Goal: Transaction & Acquisition: Purchase product/service

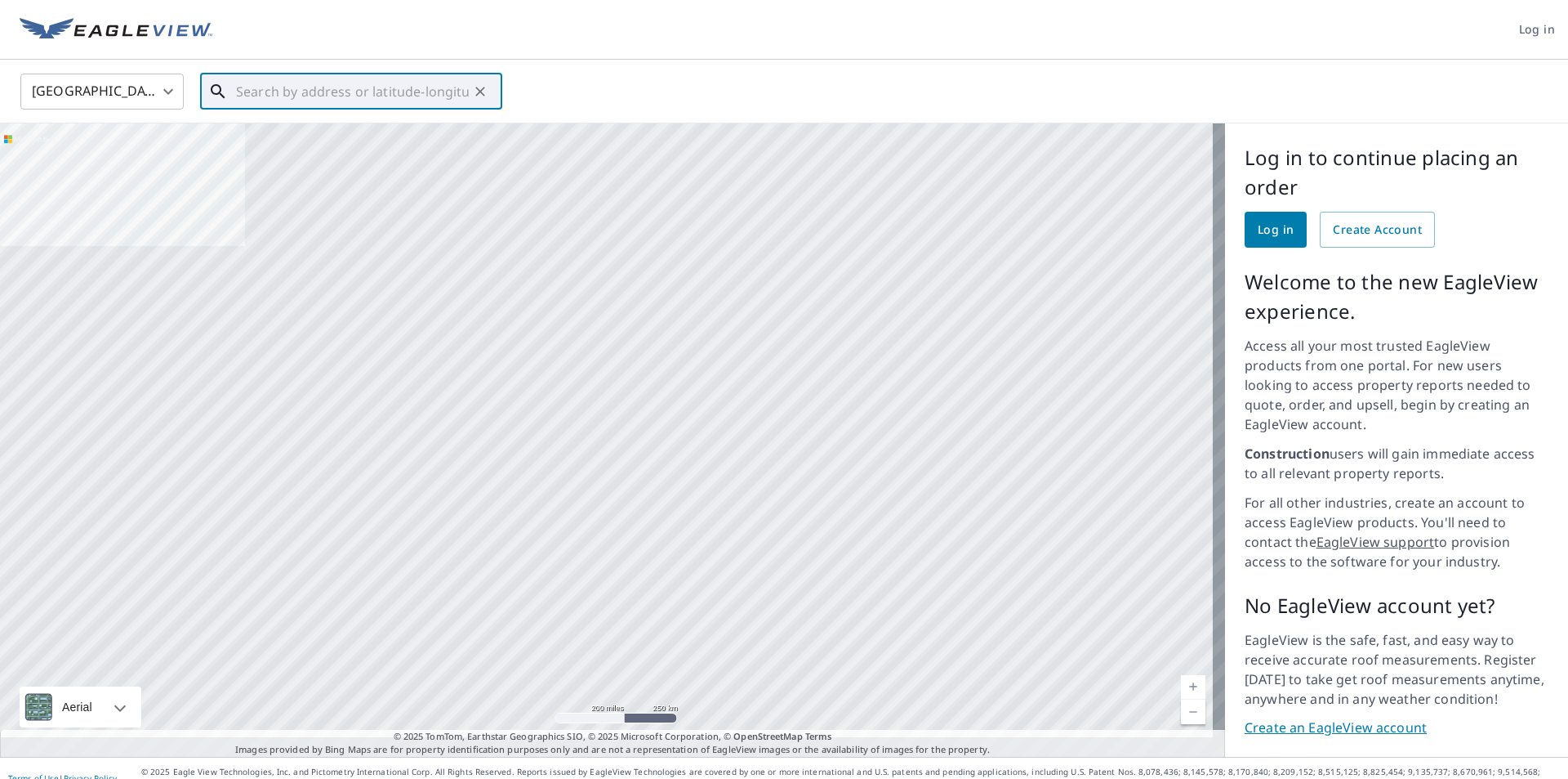
click at [364, 102] on input "text" at bounding box center [352, 91] width 233 height 46
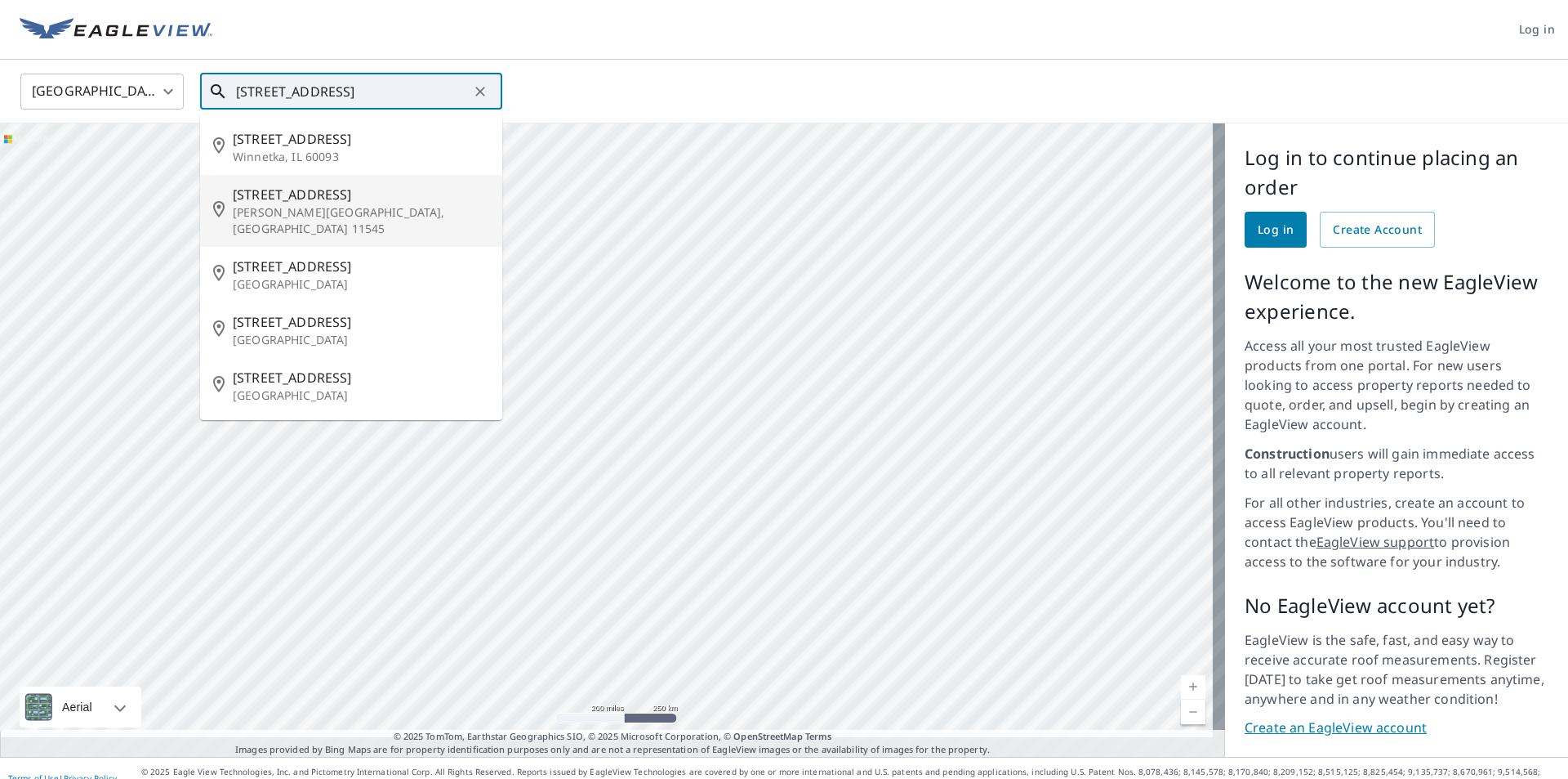
click at [318, 183] on li "[STREET_ADDRESS][PERSON_NAME]" at bounding box center [350, 211] width 302 height 72
type input "[STREET_ADDRESS][PERSON_NAME]"
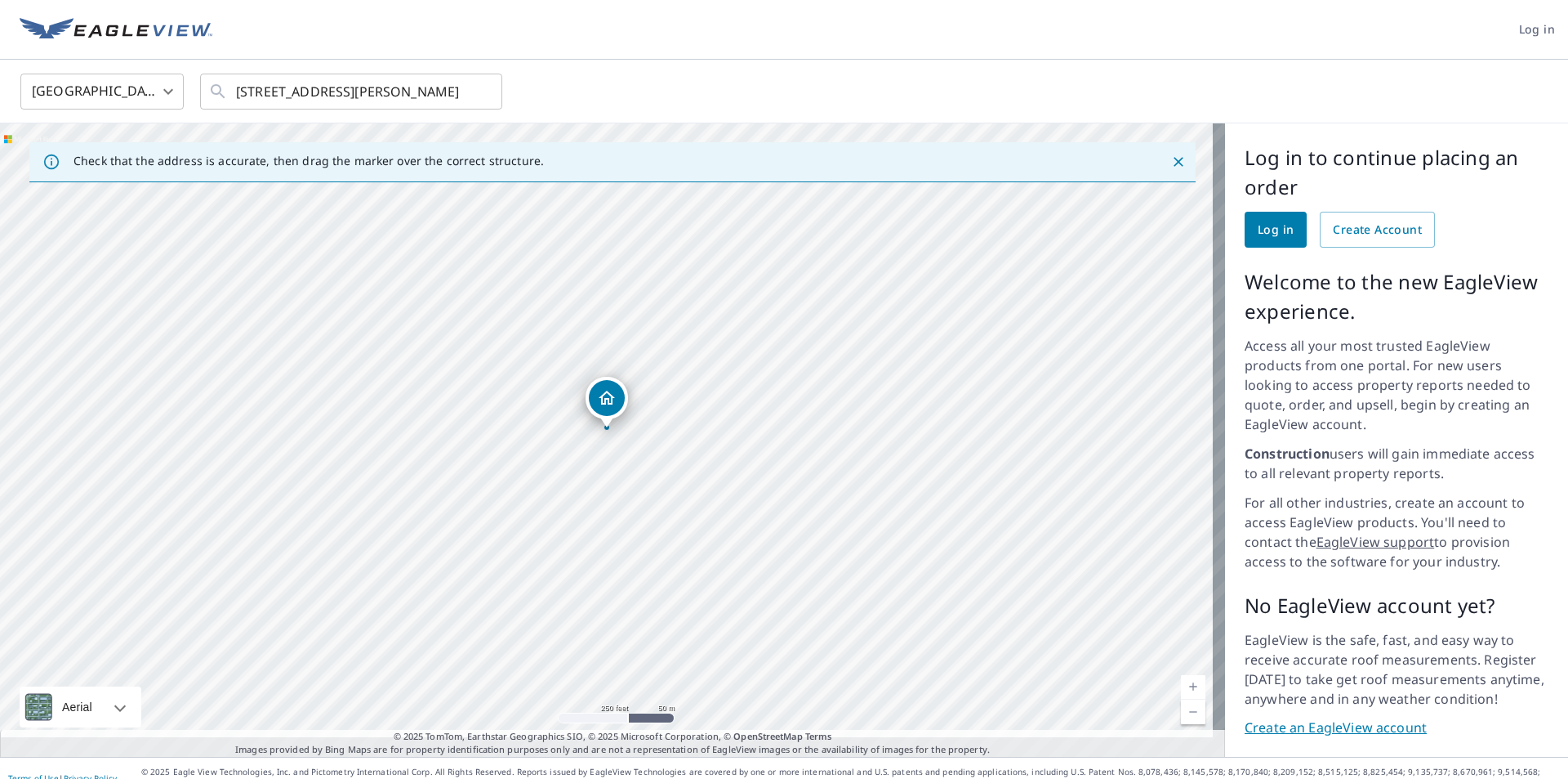
click at [1257, 232] on span "Log in" at bounding box center [1275, 229] width 36 height 20
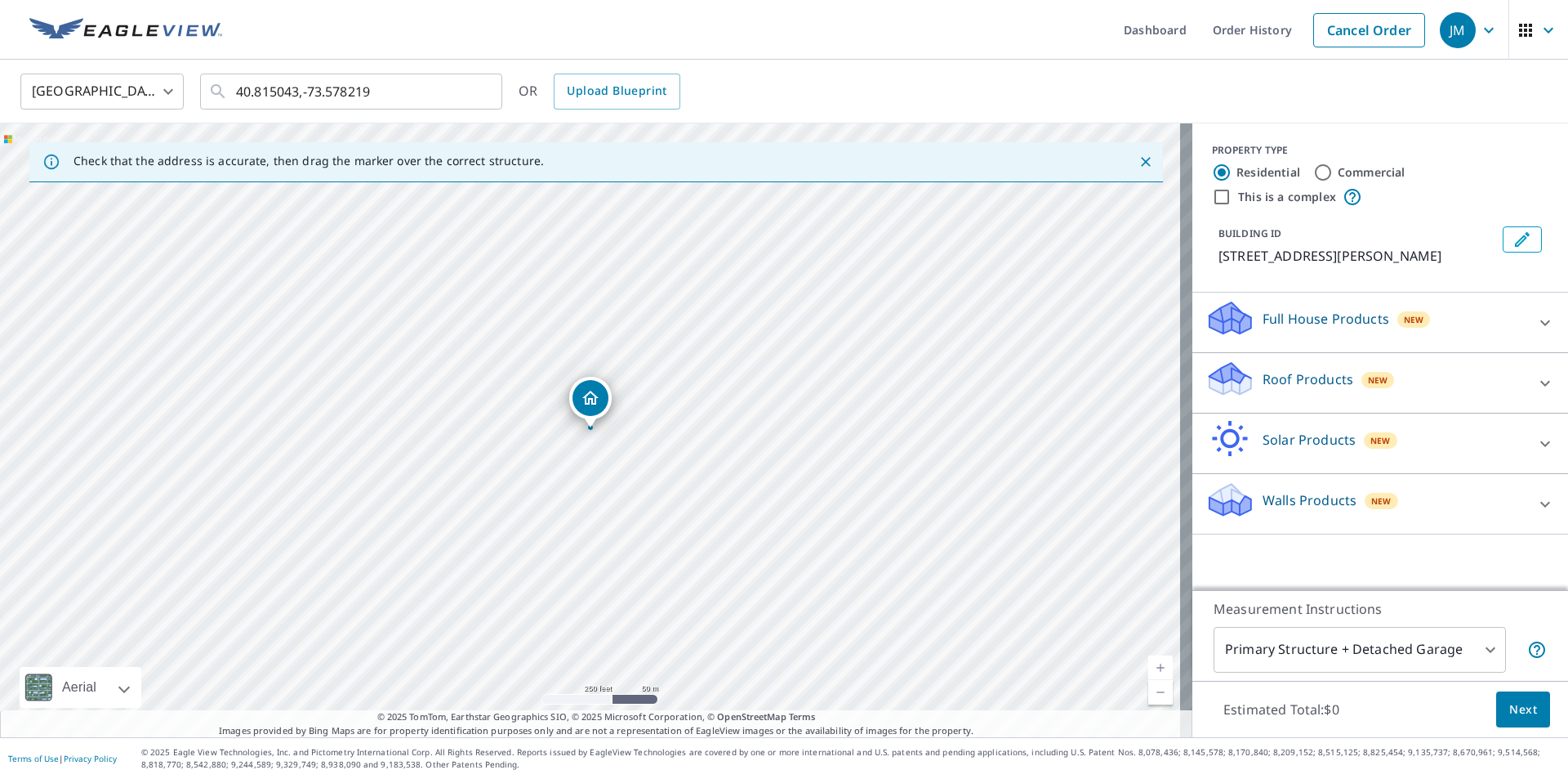
click at [1306, 378] on p "Roof Products" at bounding box center [1307, 379] width 90 height 19
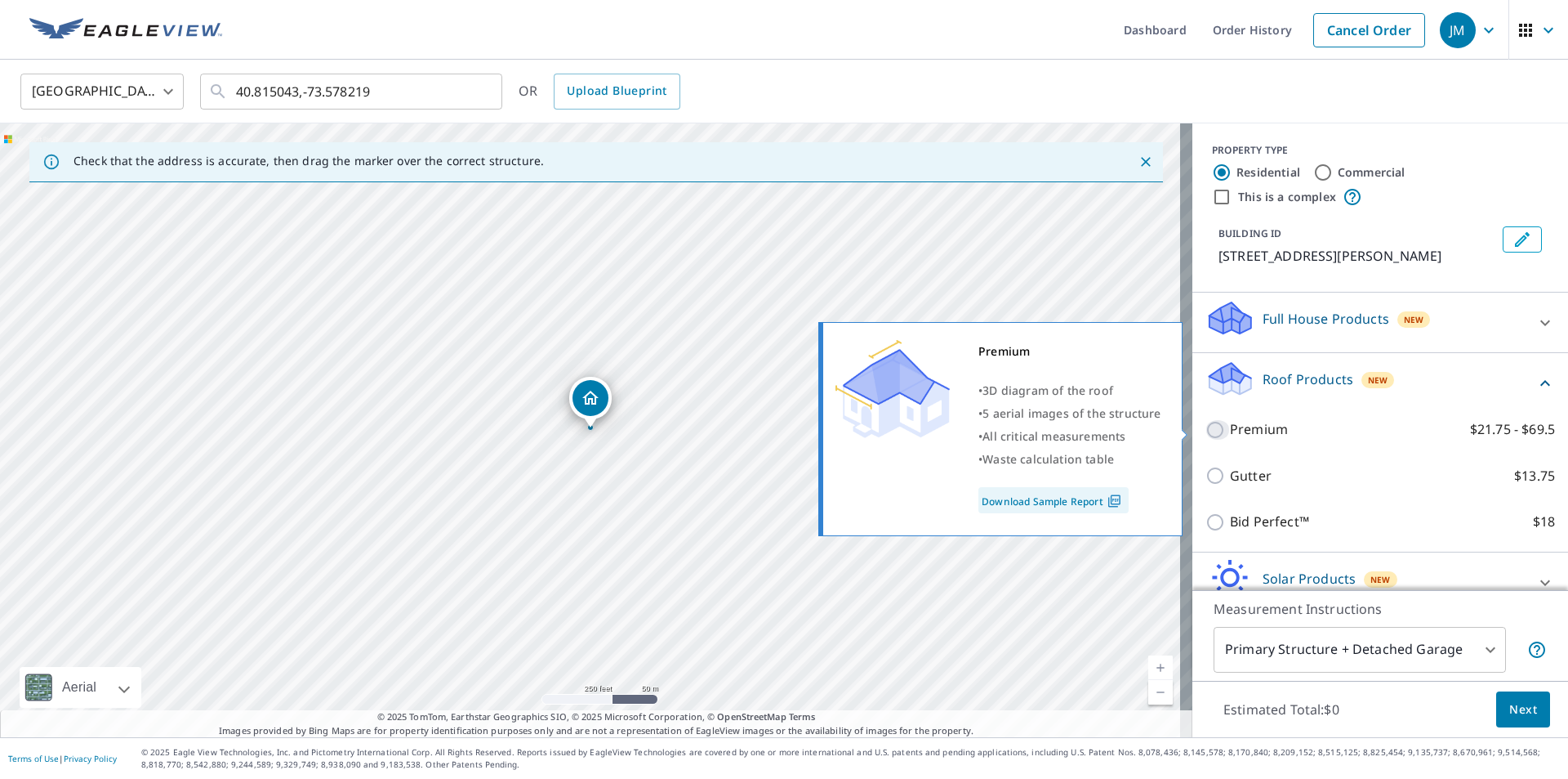
click at [1209, 430] on input "Premium $21.75 - $69.5" at bounding box center [1218, 429] width 24 height 19
checkbox input "true"
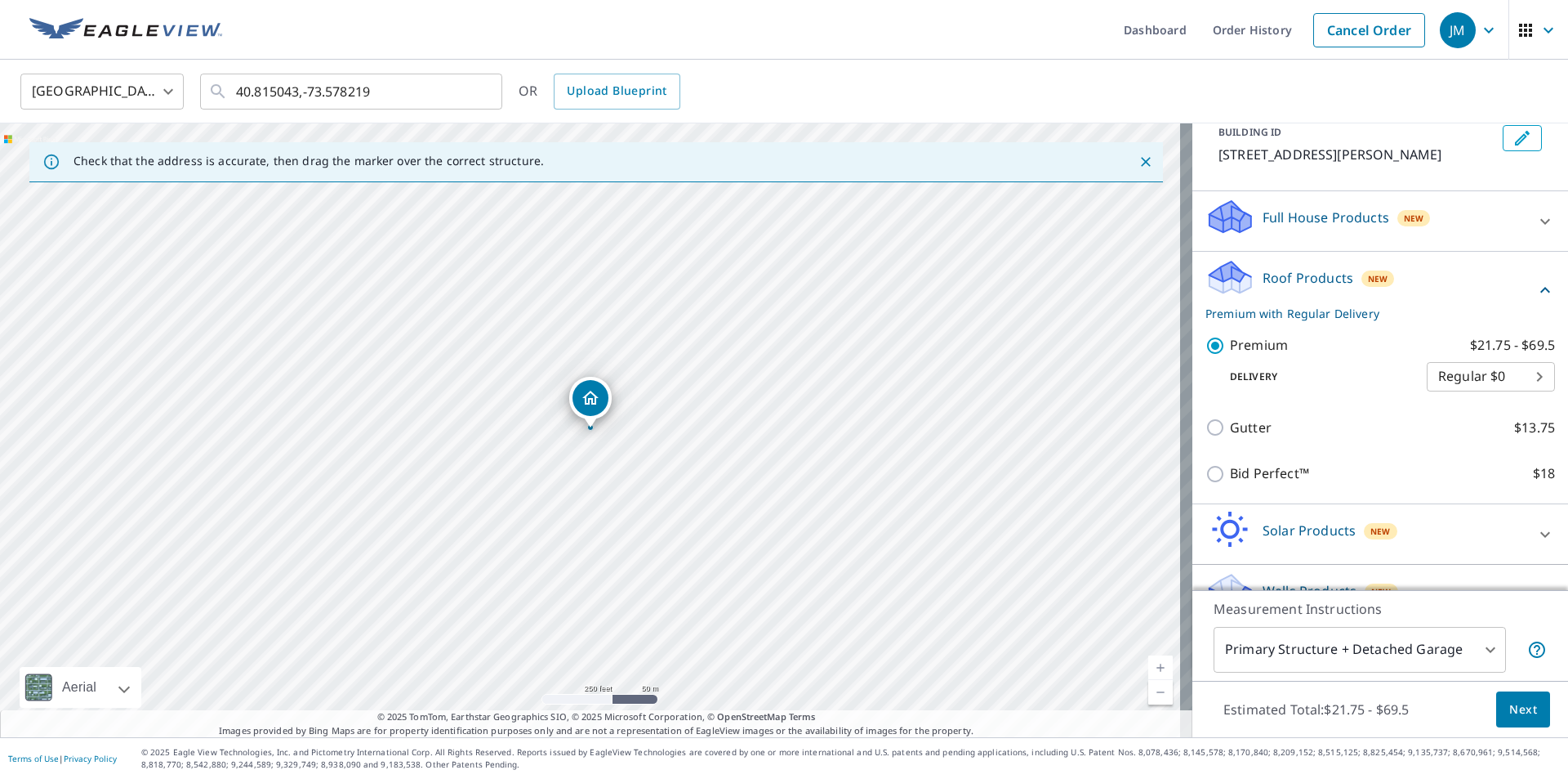
scroll to position [136, 0]
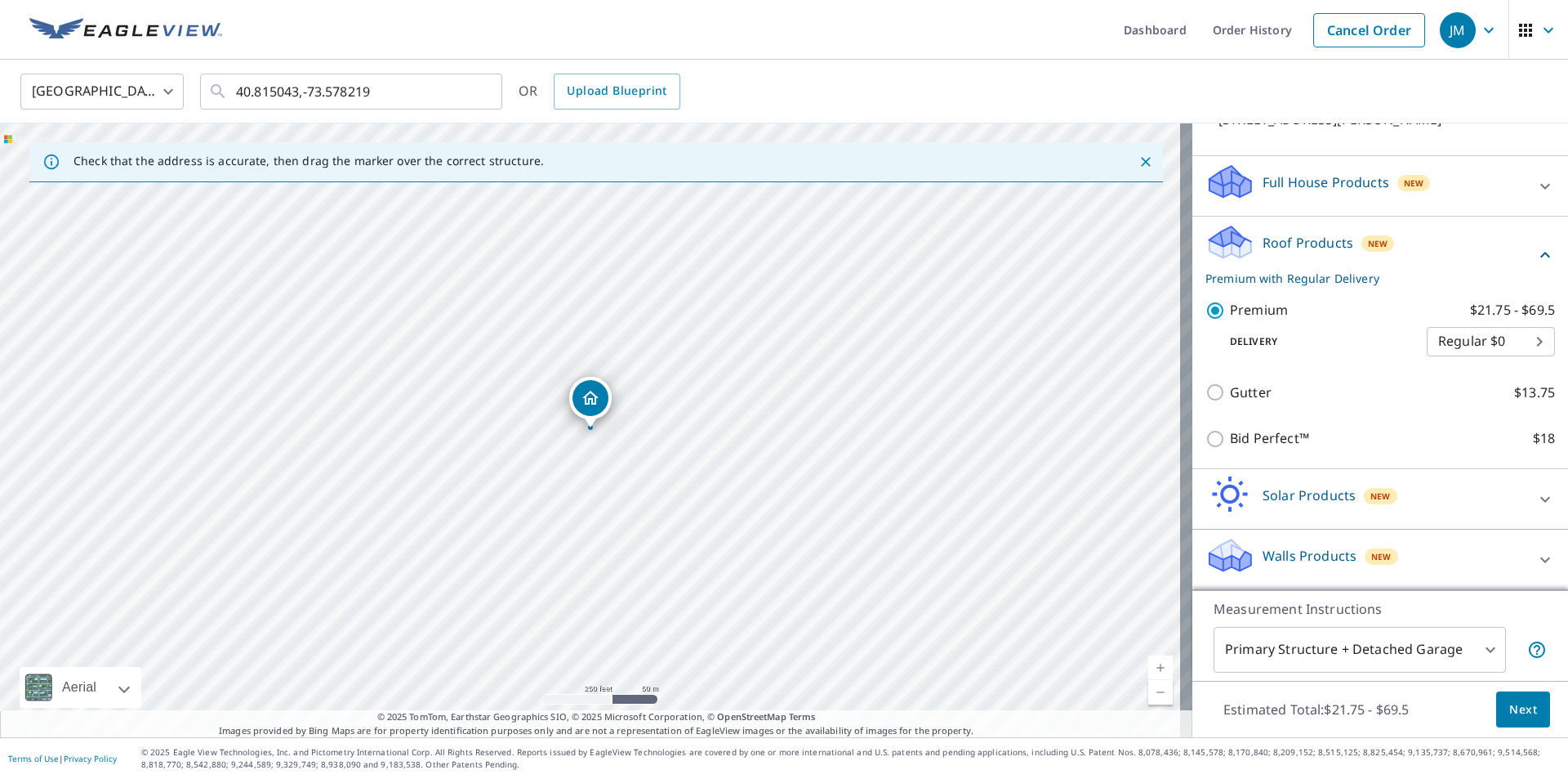
click at [1527, 707] on button "Next" at bounding box center [1523, 710] width 54 height 37
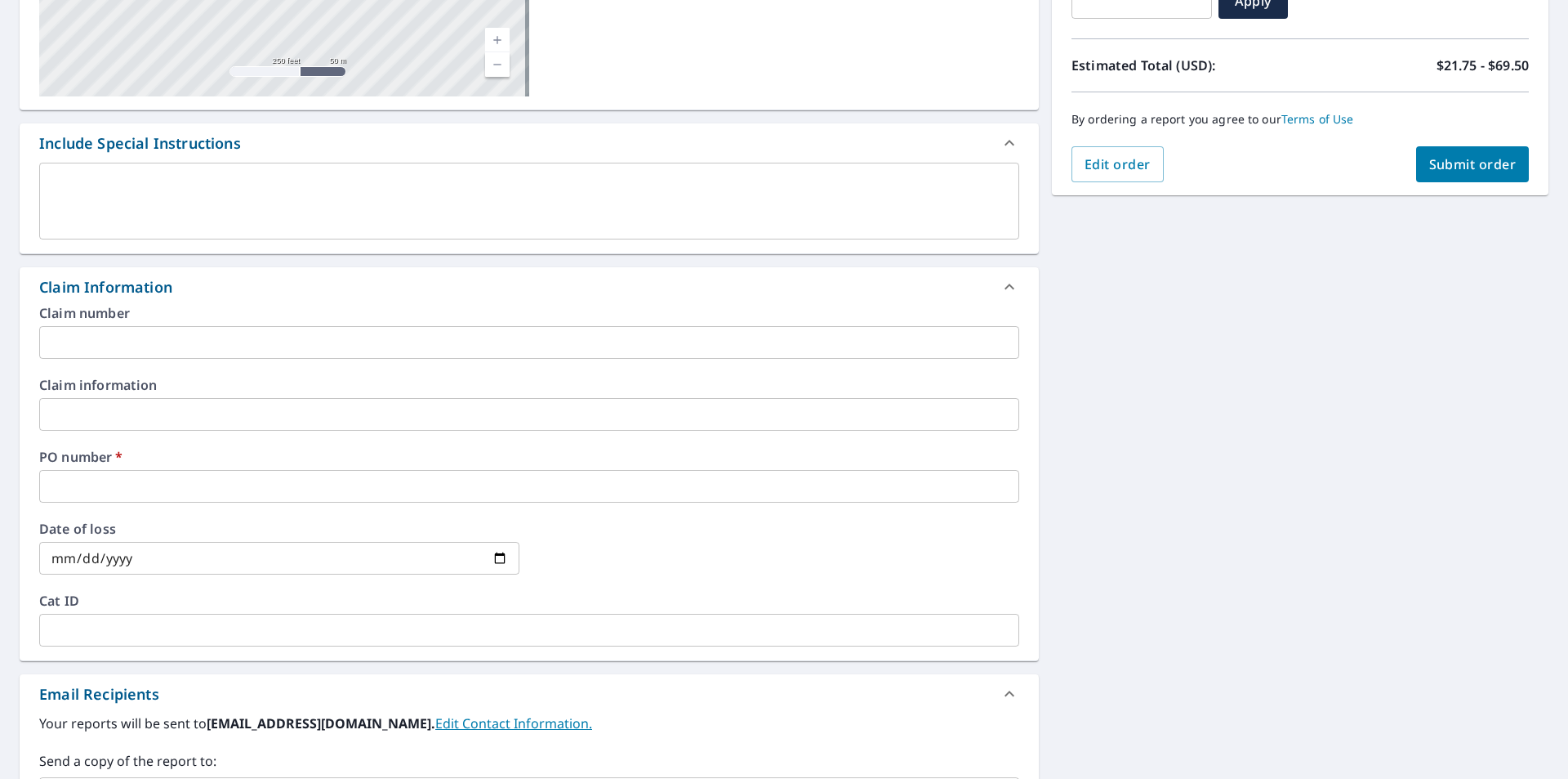
scroll to position [326, 0]
click at [486, 491] on input "text" at bounding box center [528, 486] width 980 height 33
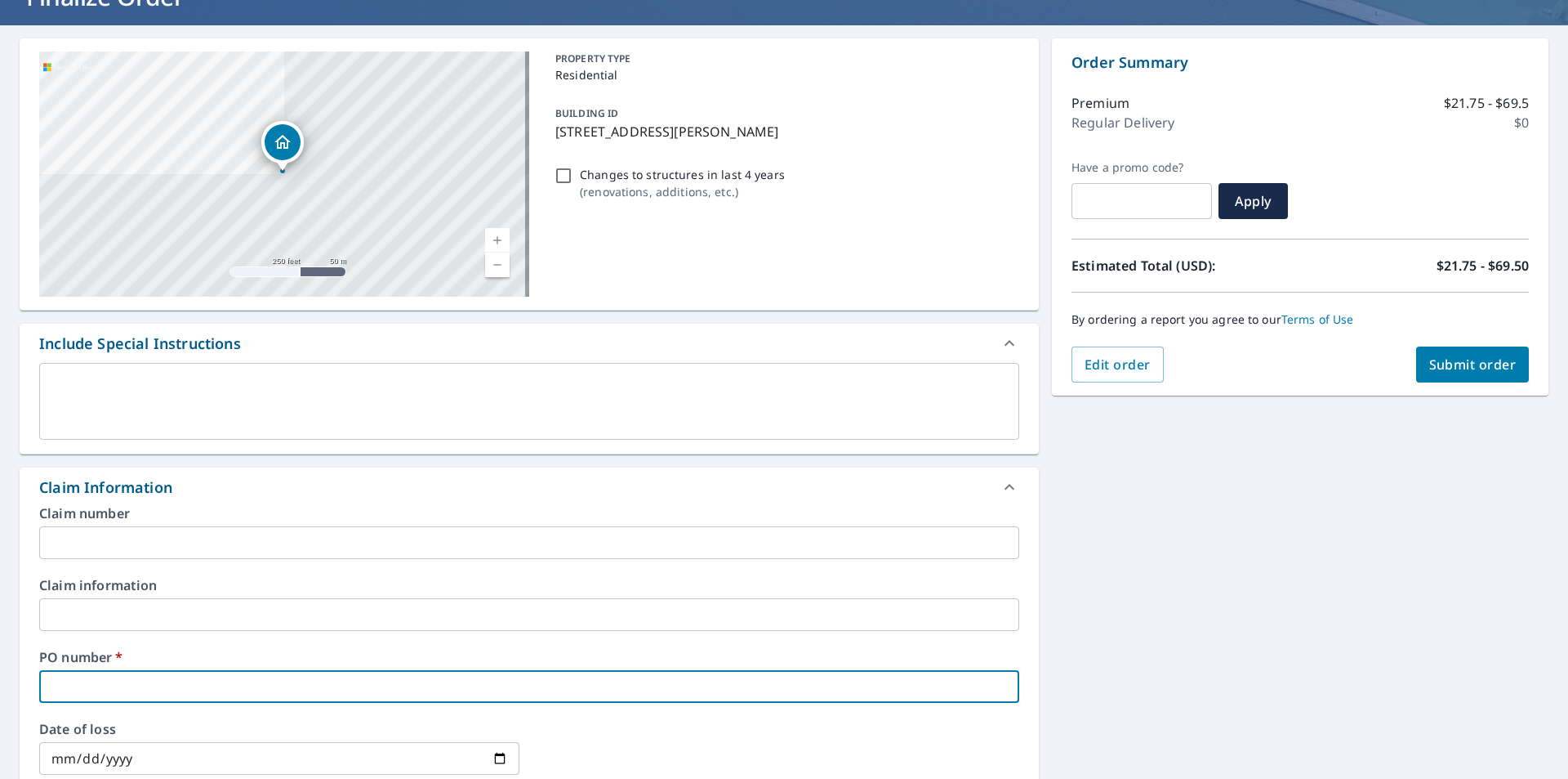
scroll to position [122, 0]
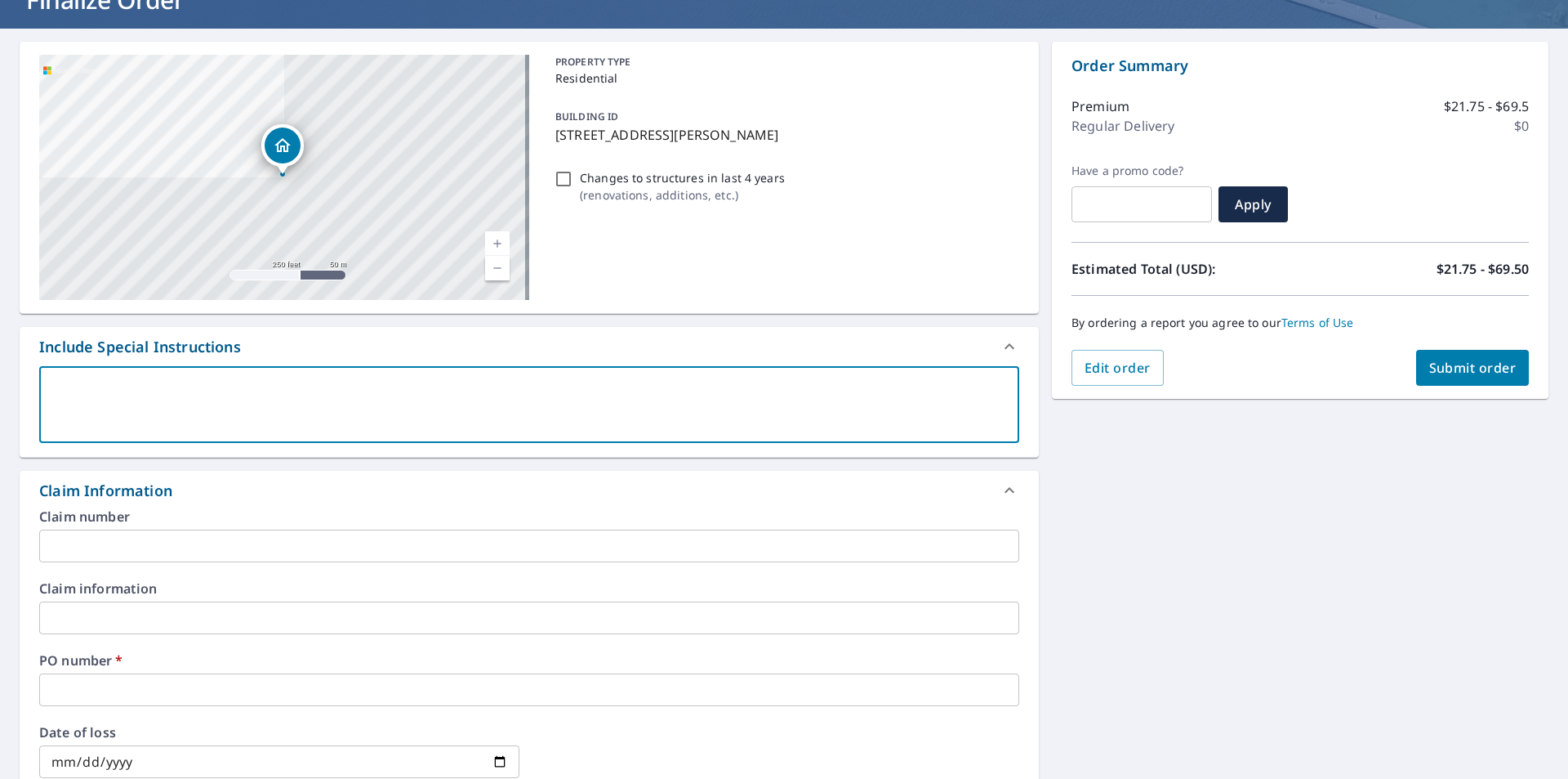
click at [313, 418] on textarea at bounding box center [529, 405] width 957 height 47
type textarea "A"
type textarea "x"
checkbox input "true"
type textarea "Al"
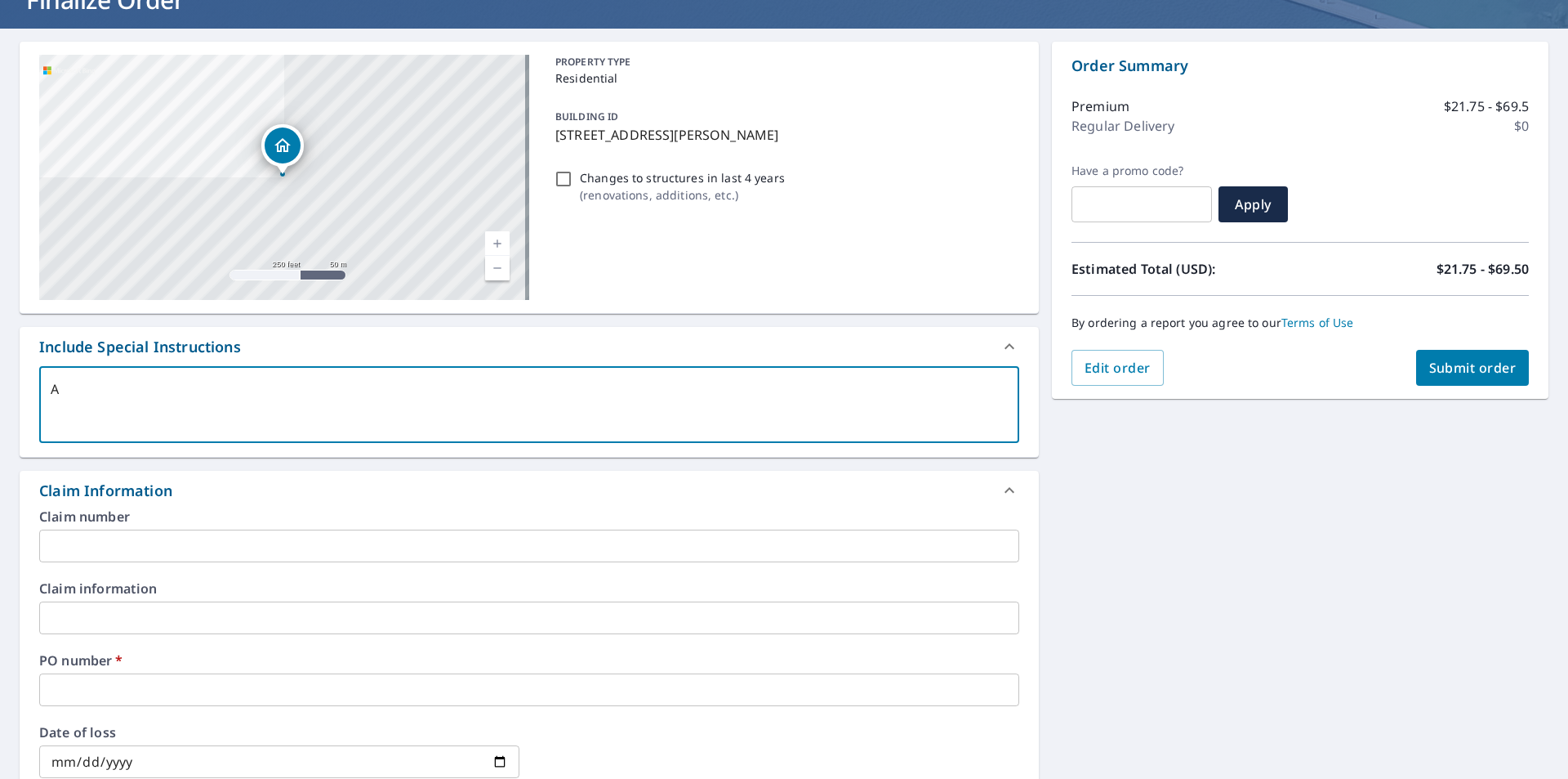
type textarea "x"
checkbox input "true"
type textarea "Alm"
type textarea "x"
checkbox input "true"
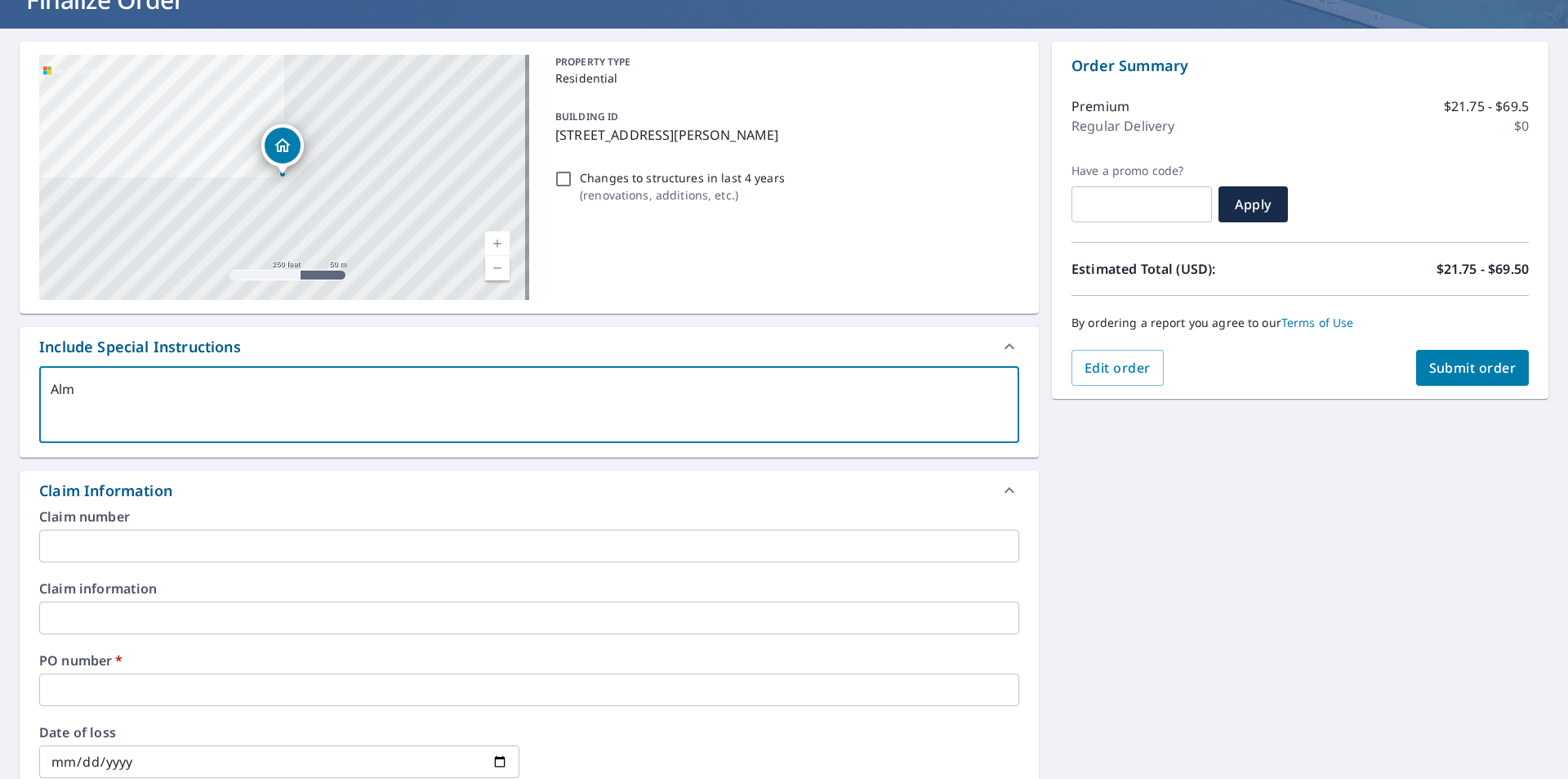
type textarea "Almi"
type textarea "x"
checkbox input "true"
type textarea "Almig"
type textarea "x"
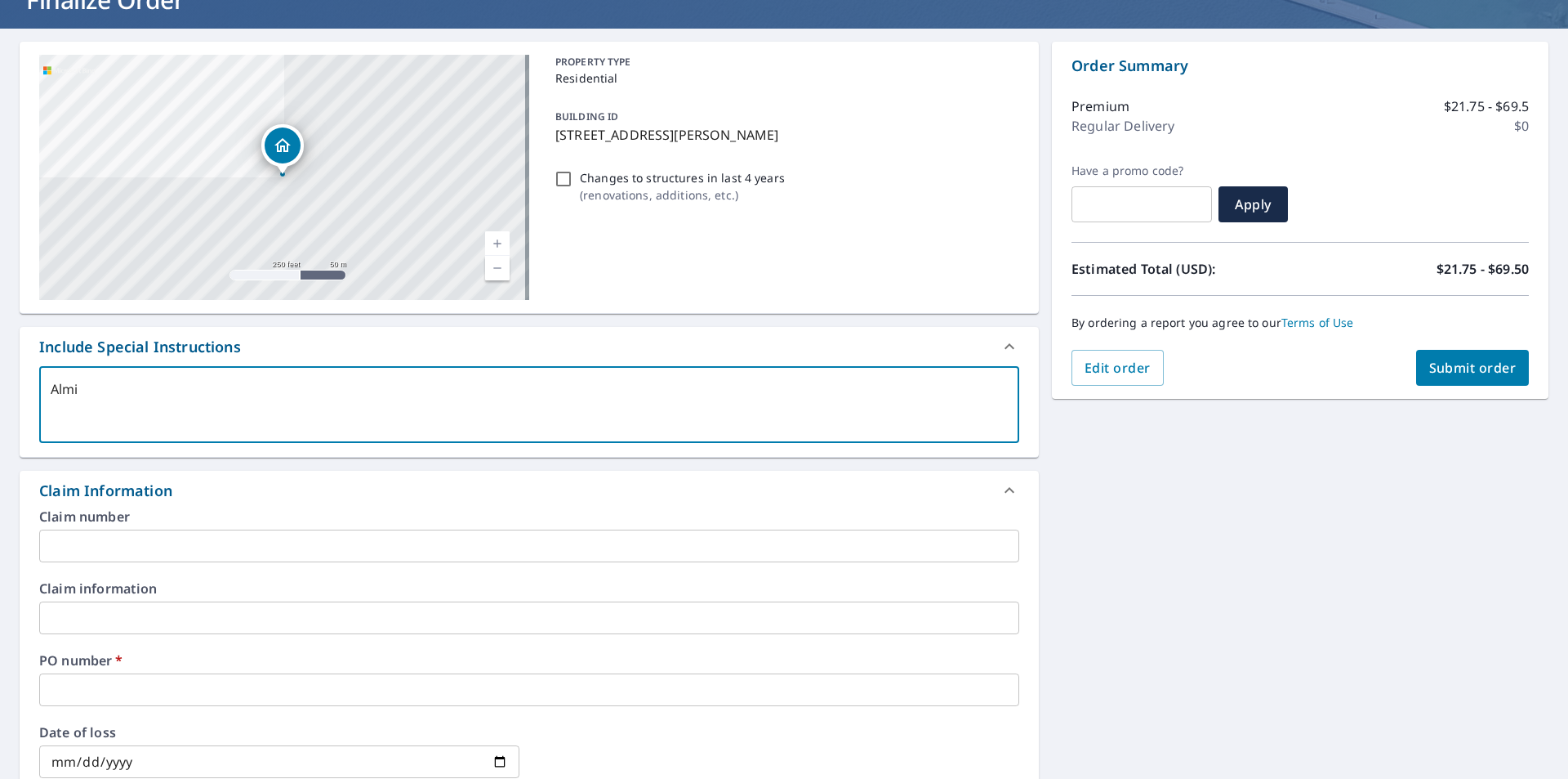
checkbox input "true"
type textarea "Almigh"
type textarea "x"
checkbox input "true"
type textarea "Almighy"
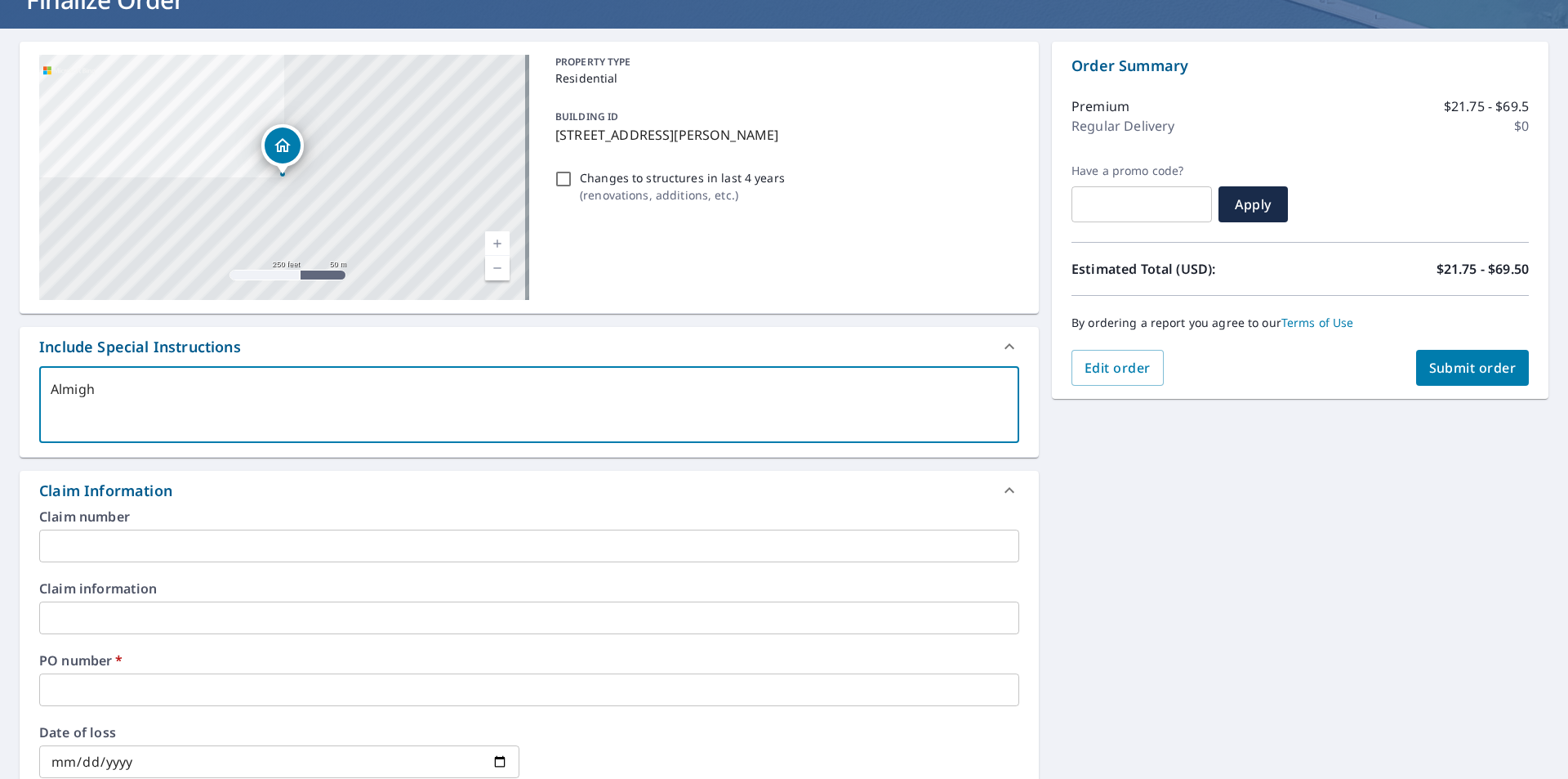
type textarea "x"
checkbox input "true"
type textarea "Almigh"
type textarea "x"
checkbox input "true"
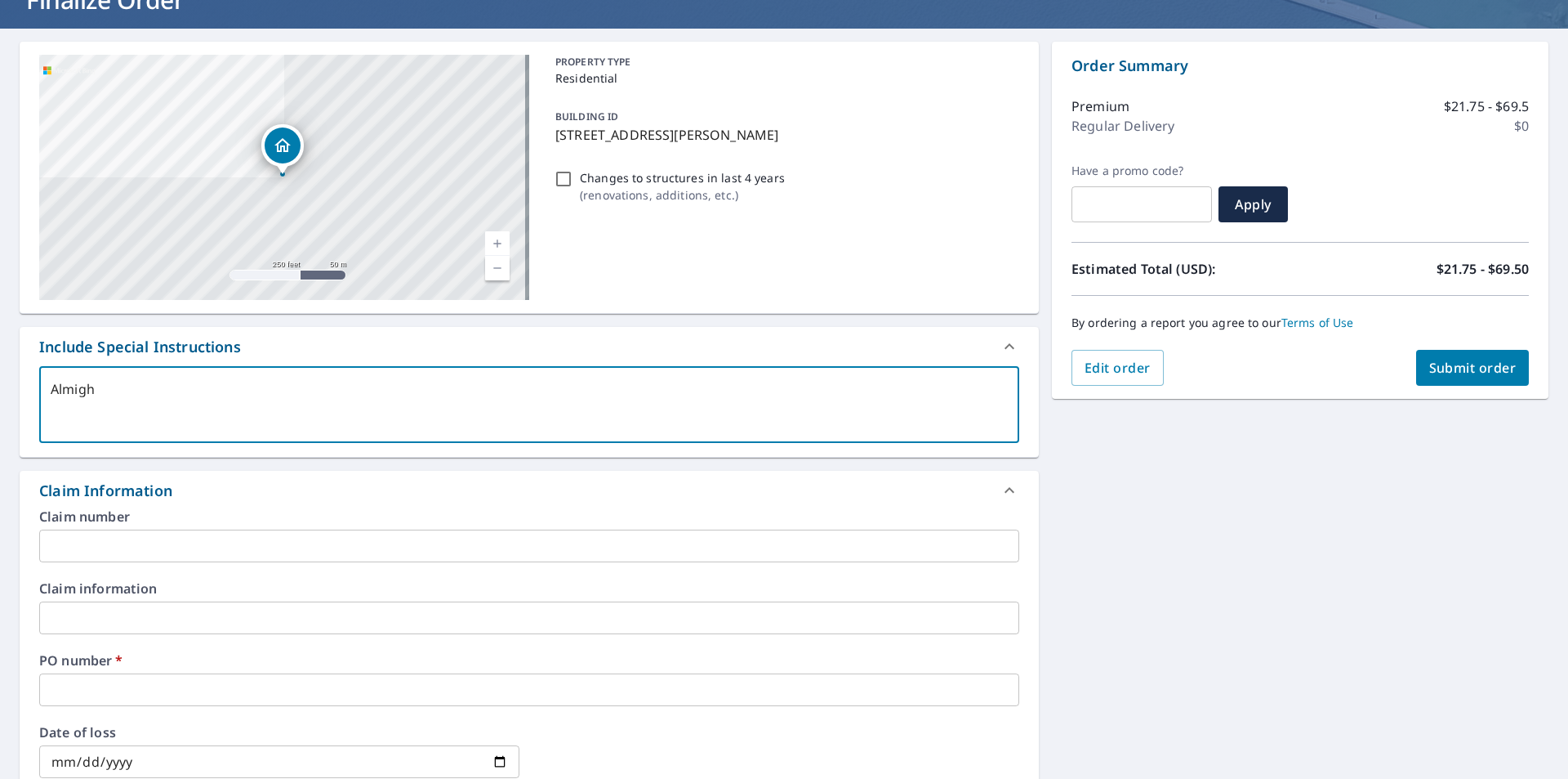
type textarea "Almig"
type textarea "x"
checkbox input "true"
type textarea "Almi"
type textarea "x"
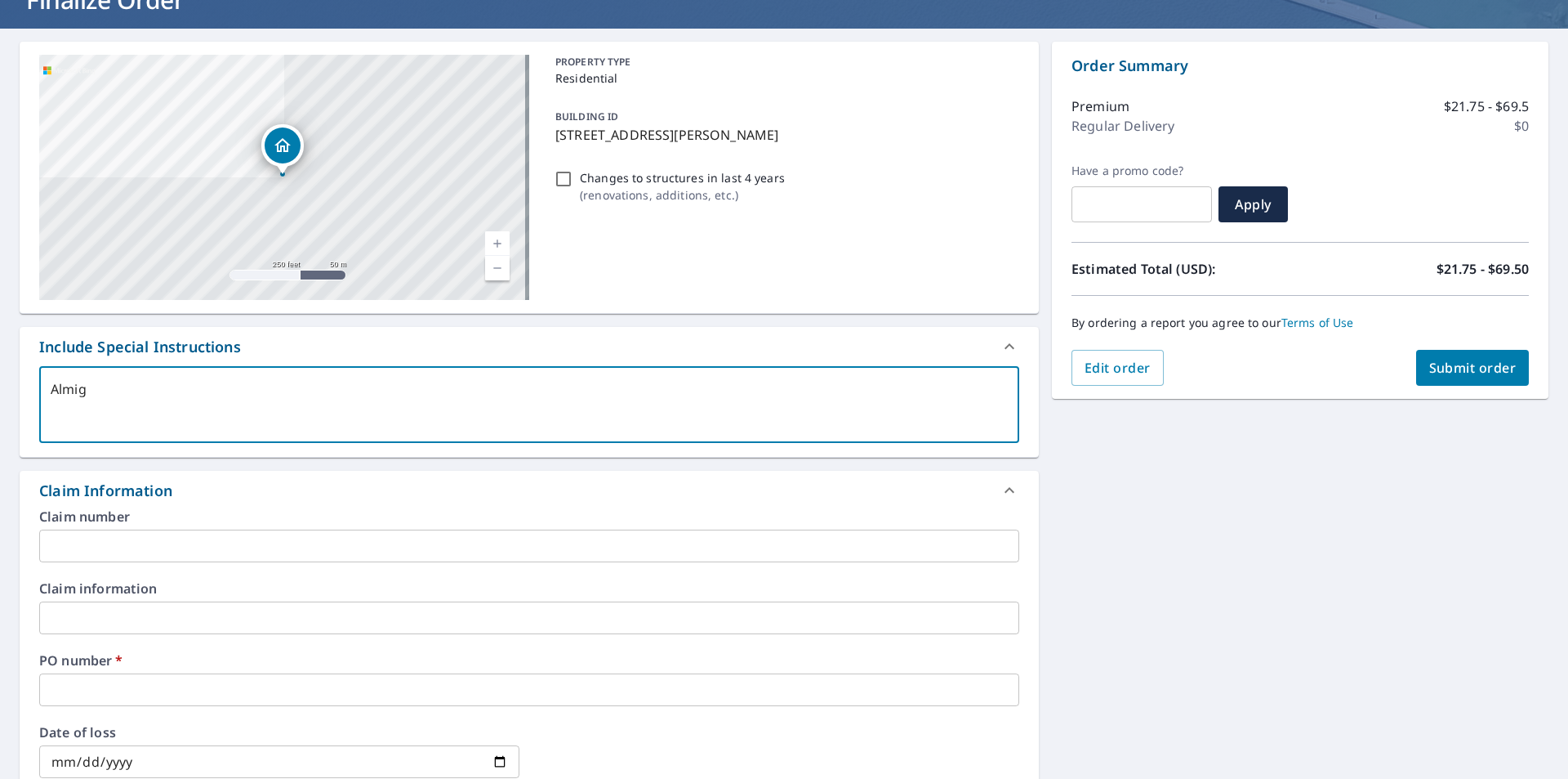
checkbox input "true"
type textarea "Almig"
type textarea "x"
checkbox input "true"
type textarea "Almigh"
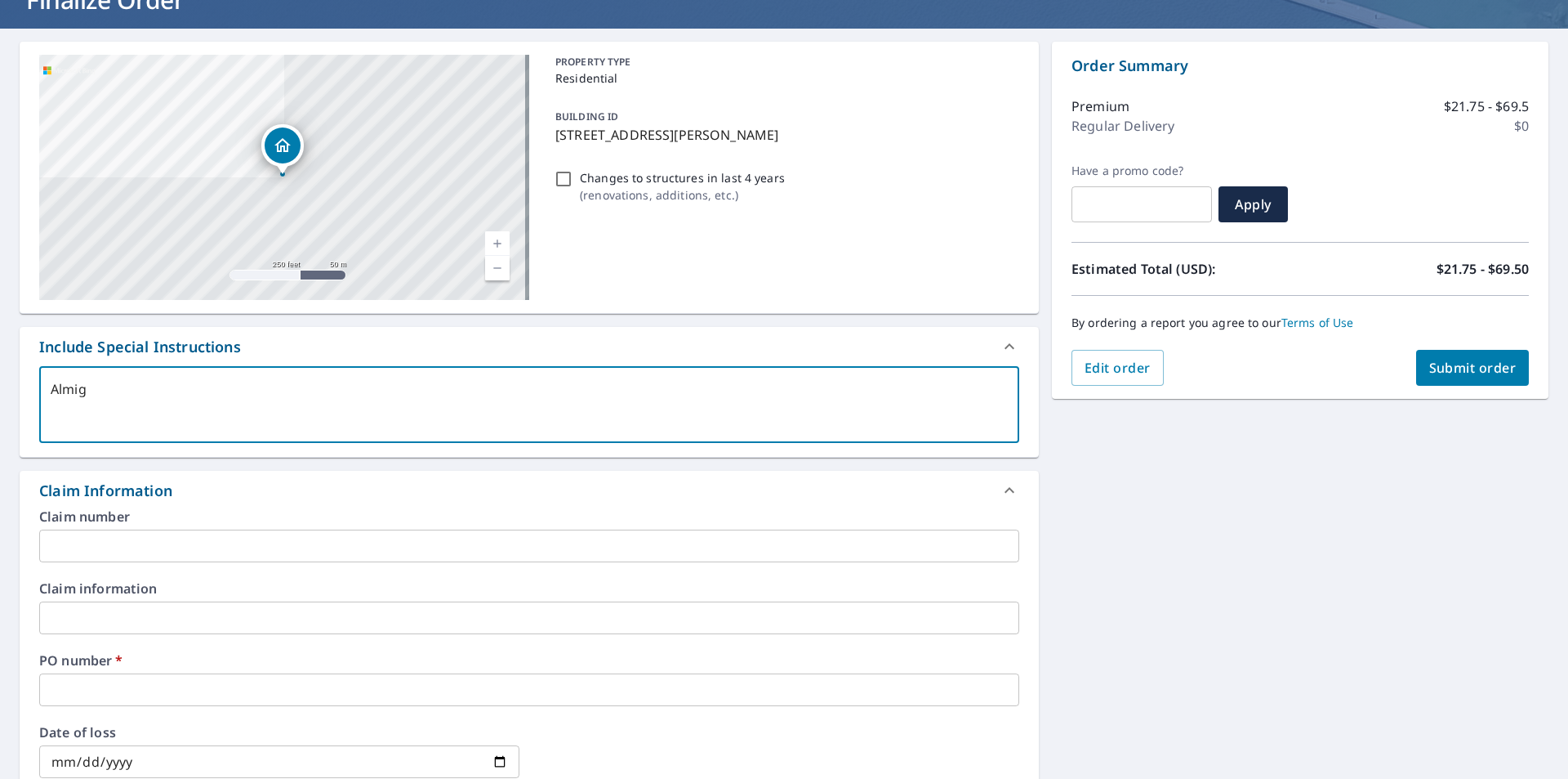
type textarea "x"
checkbox input "true"
type textarea "Almight"
type textarea "x"
checkbox input "true"
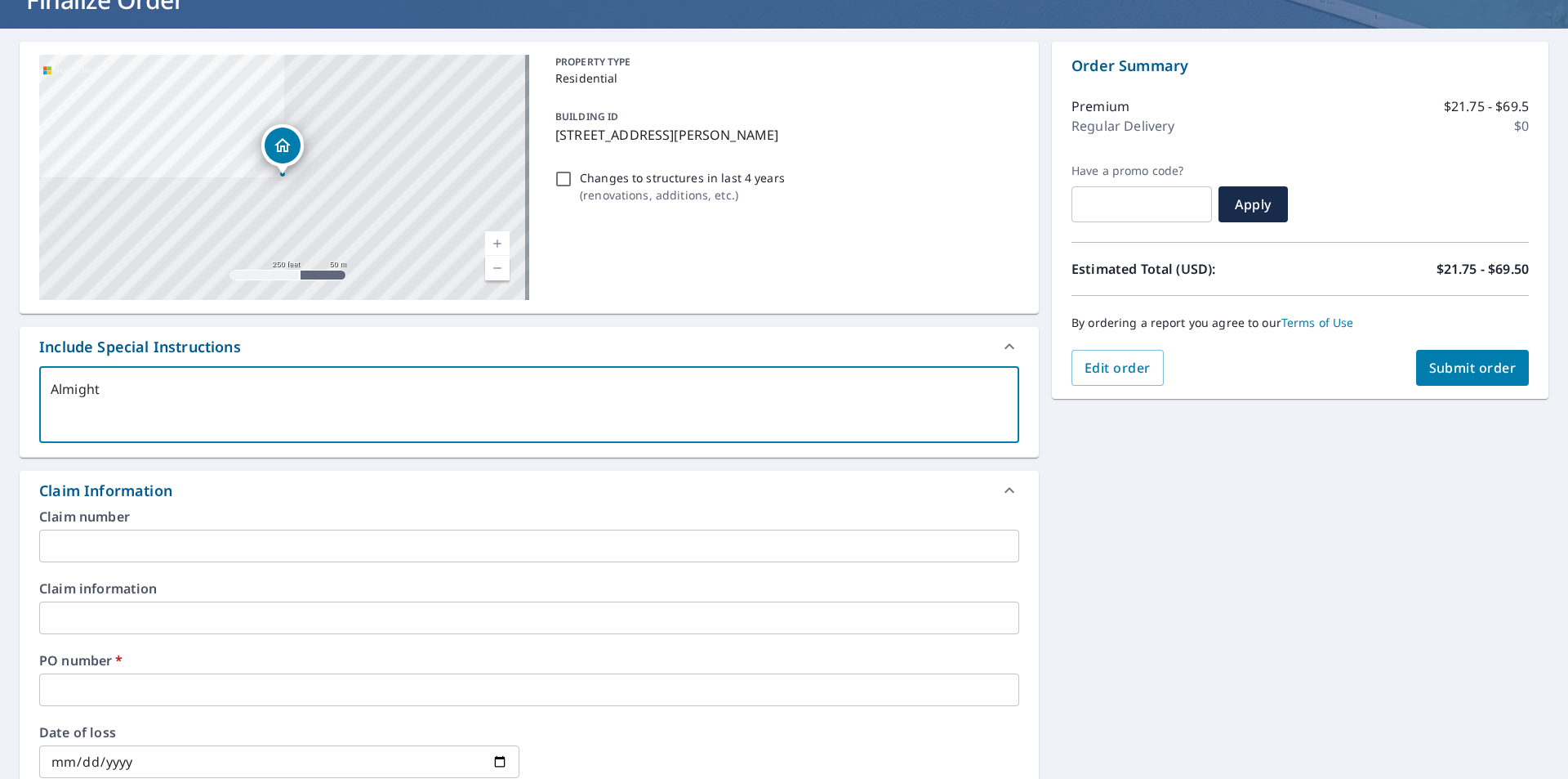
type textarea "Almighty"
type textarea "x"
checkbox input "true"
type textarea "Almighty"
type textarea "x"
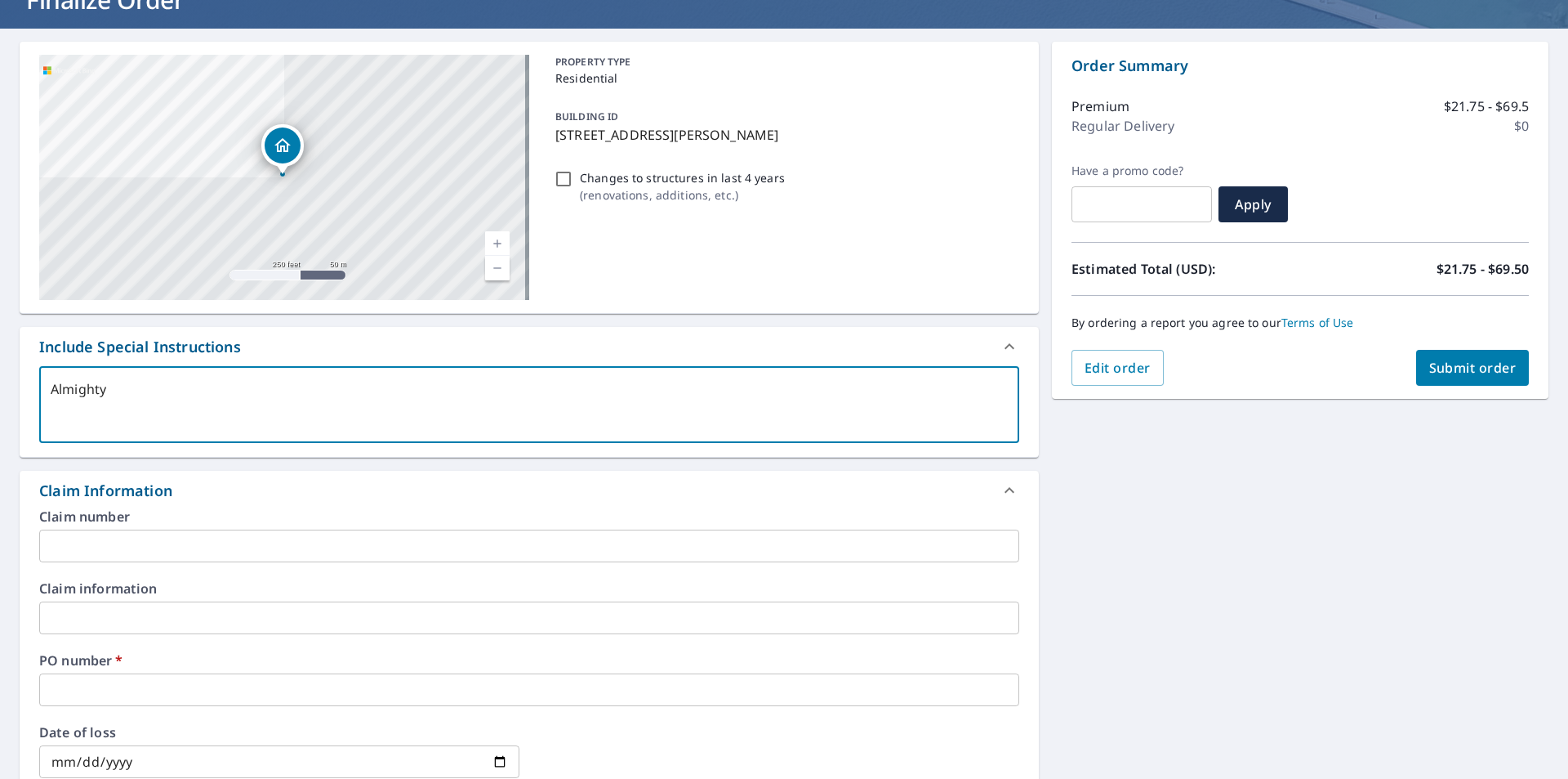
checkbox input "true"
type textarea "Almighty R"
type textarea "x"
checkbox input "true"
type textarea "Almighty Ro"
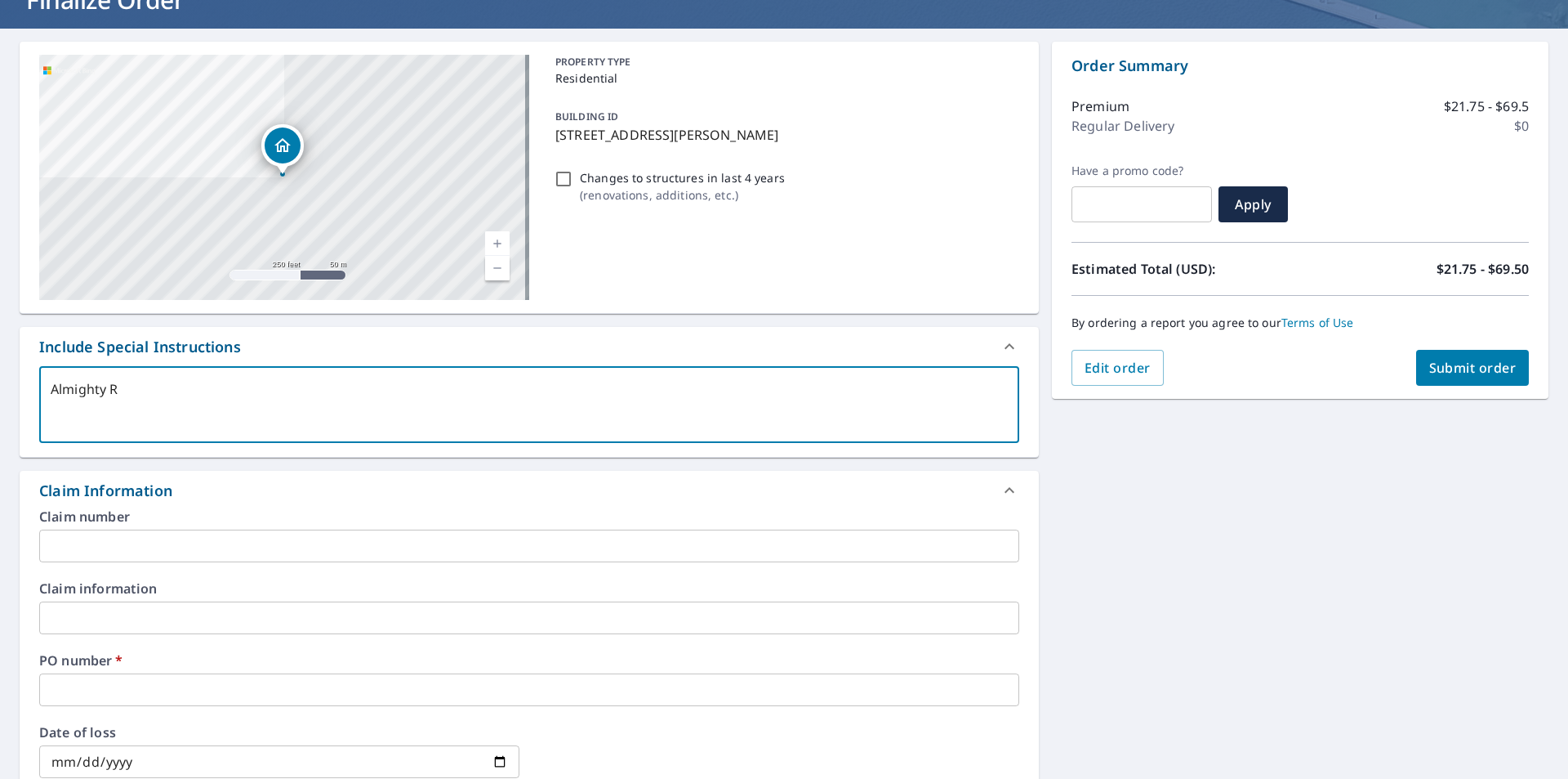
type textarea "x"
checkbox input "true"
type textarea "Almighty Roo"
type textarea "x"
checkbox input "true"
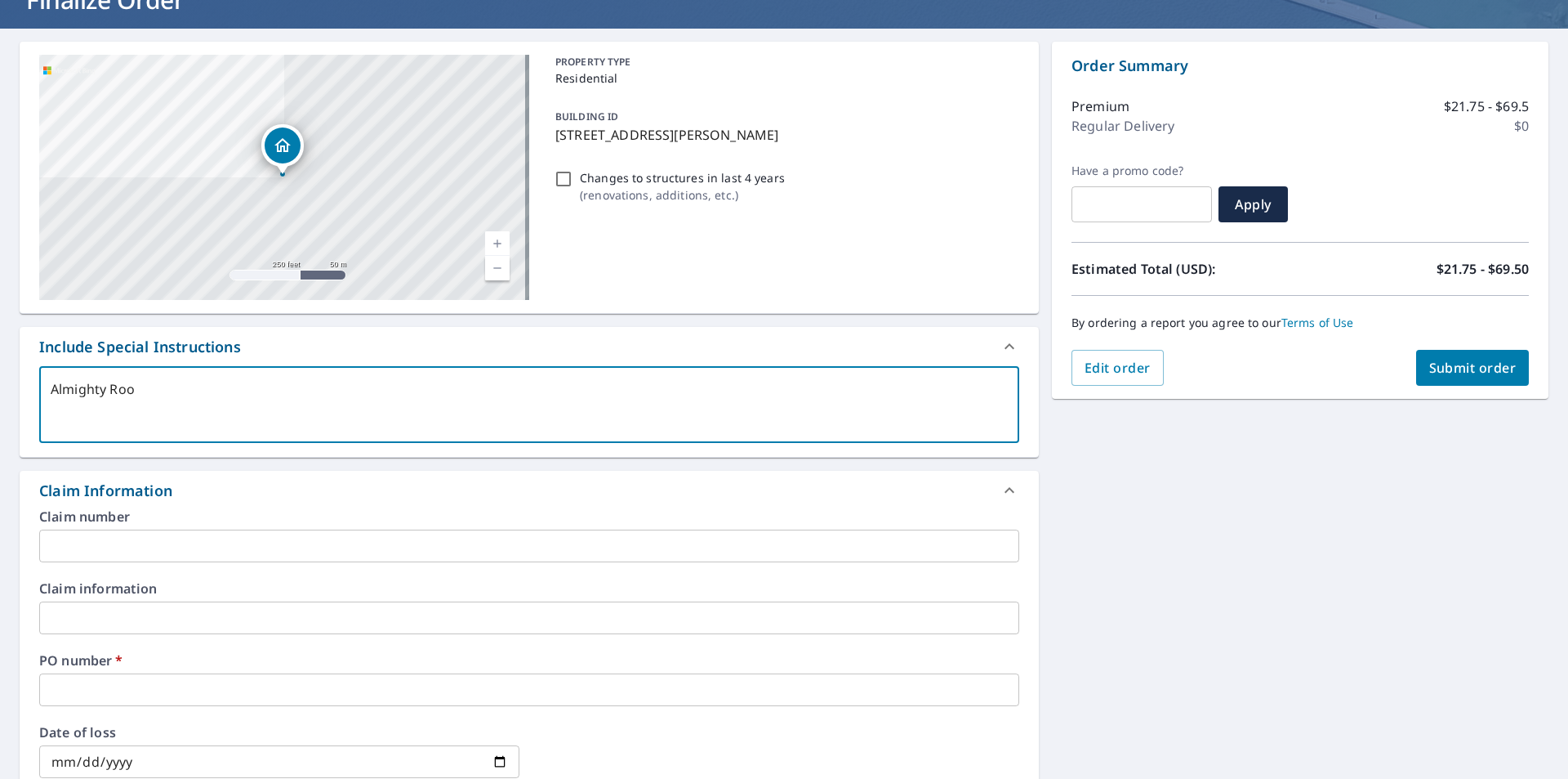
type textarea "Almighty Roof"
type textarea "x"
checkbox input "true"
type textarea "Almighty Roof"
type textarea "x"
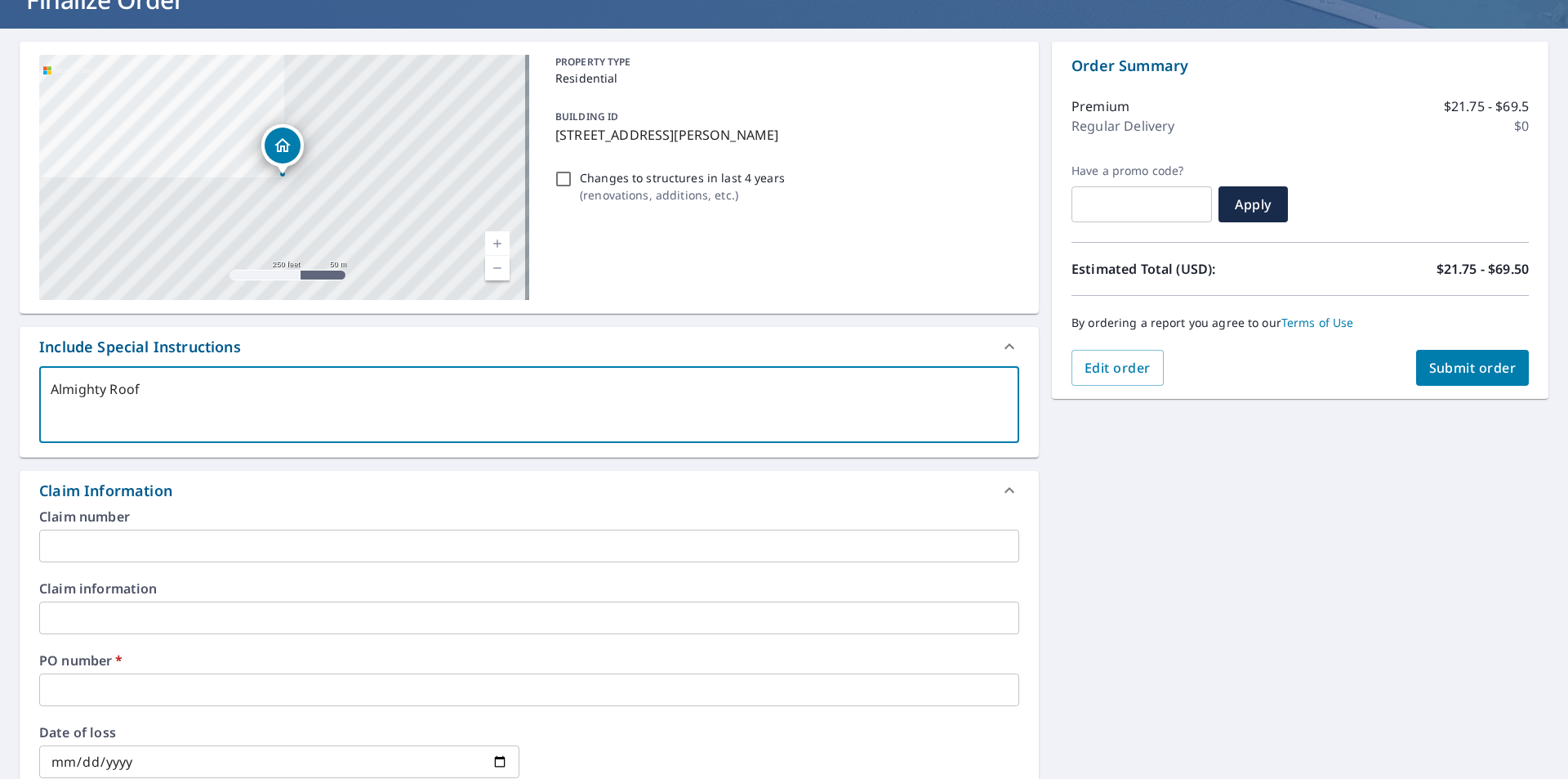
checkbox input "true"
type textarea "Almighty Roof"
click at [191, 689] on input "text" at bounding box center [528, 690] width 980 height 33
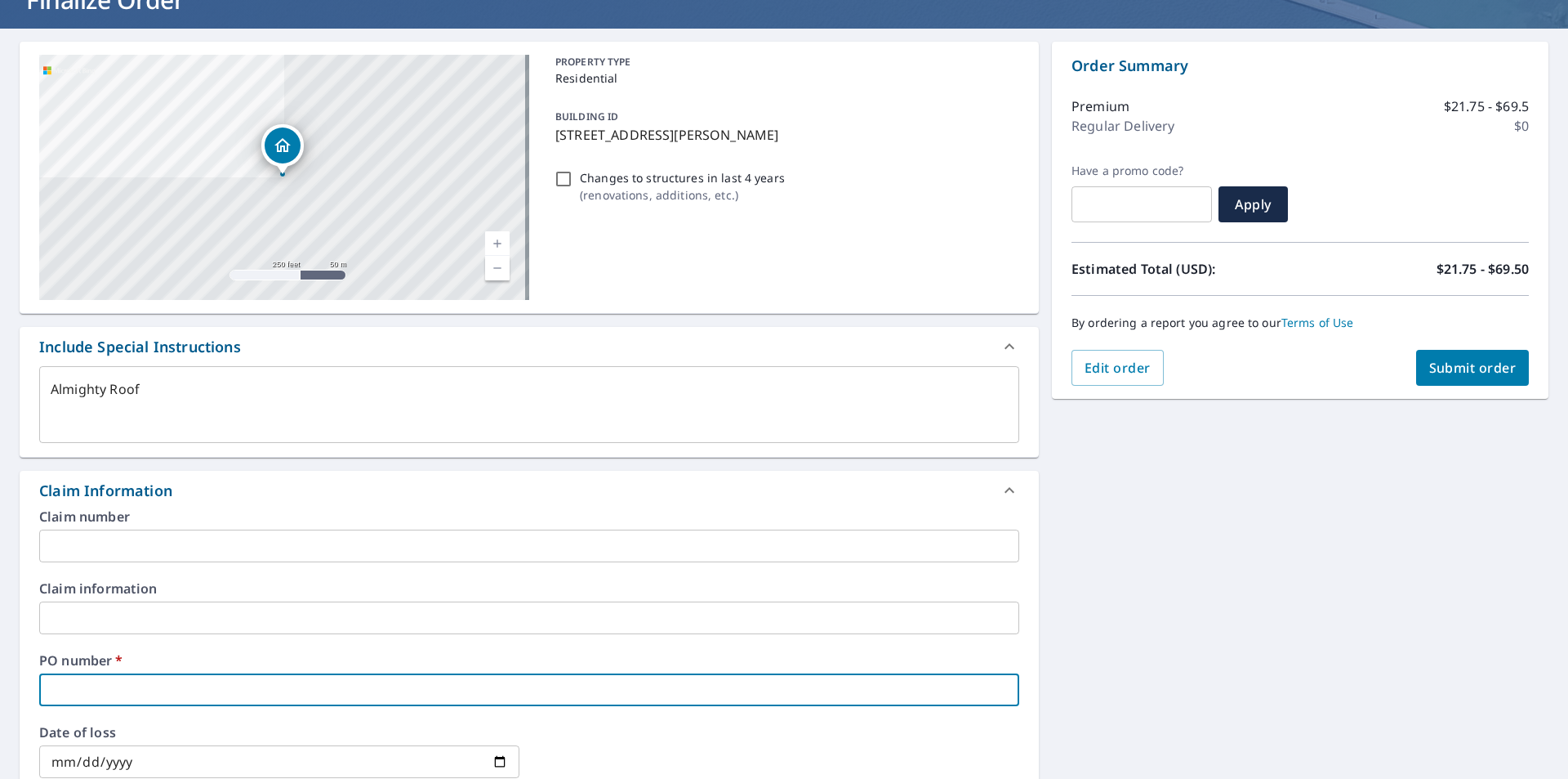
type textarea "x"
type input "P"
checkbox input "true"
type textarea "x"
type input "P0"
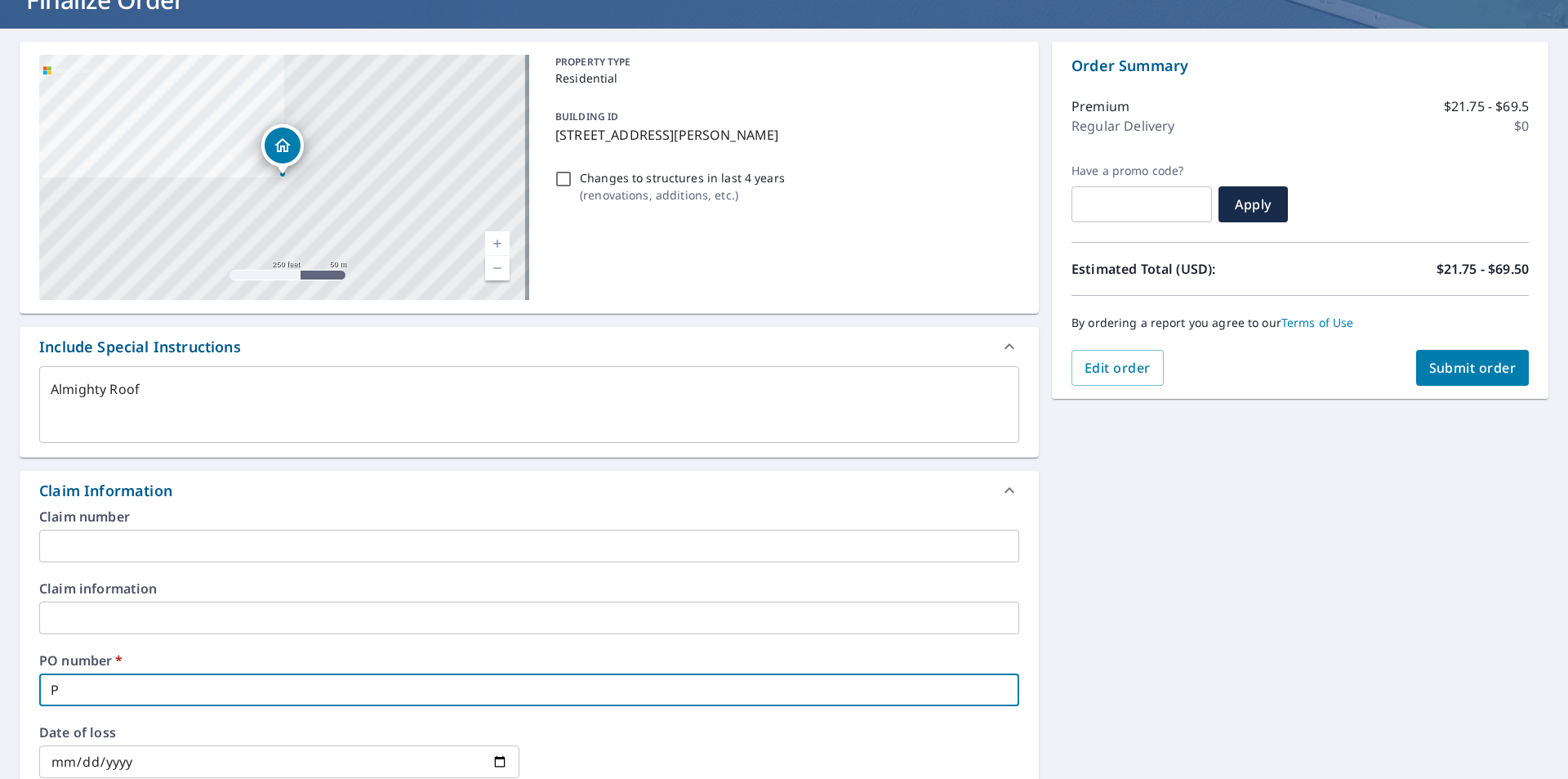
checkbox input "true"
type textarea "x"
type input "P00"
checkbox input "true"
type textarea "x"
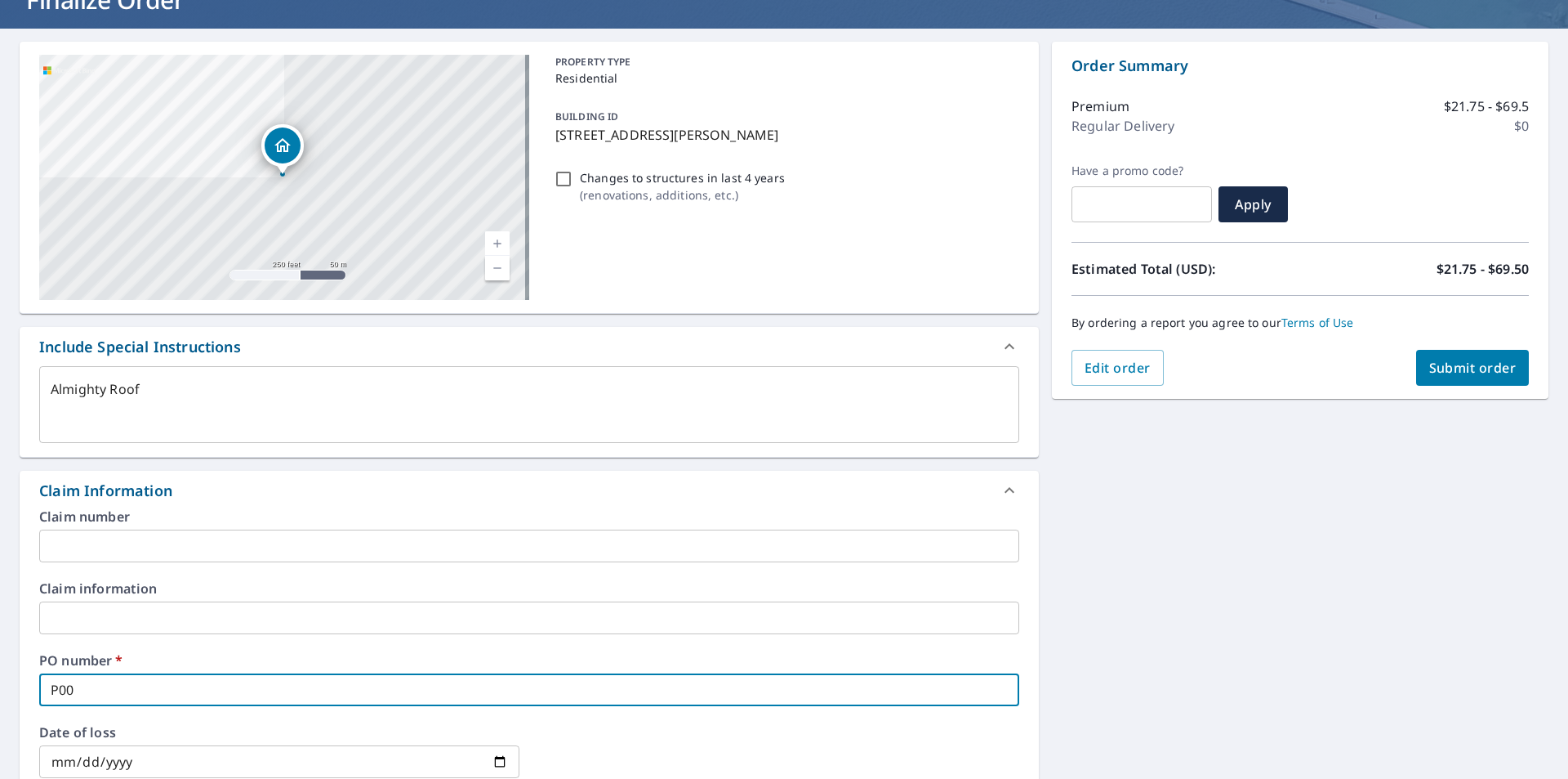
type input "P000"
checkbox input "true"
type textarea "x"
type input "P0002"
checkbox input "true"
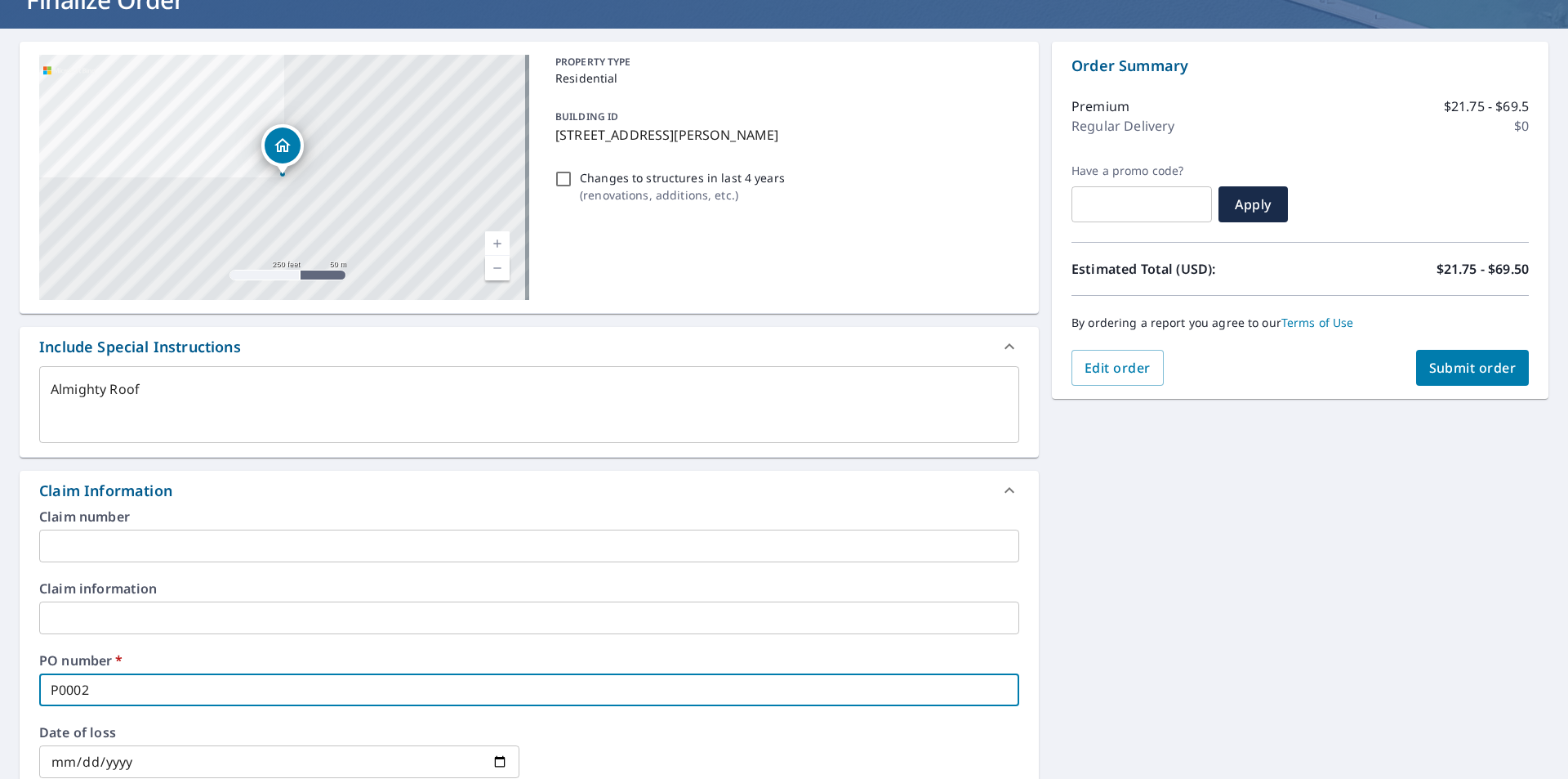
type textarea "x"
type input "P00028"
checkbox input "true"
type textarea "x"
type input "P000285"
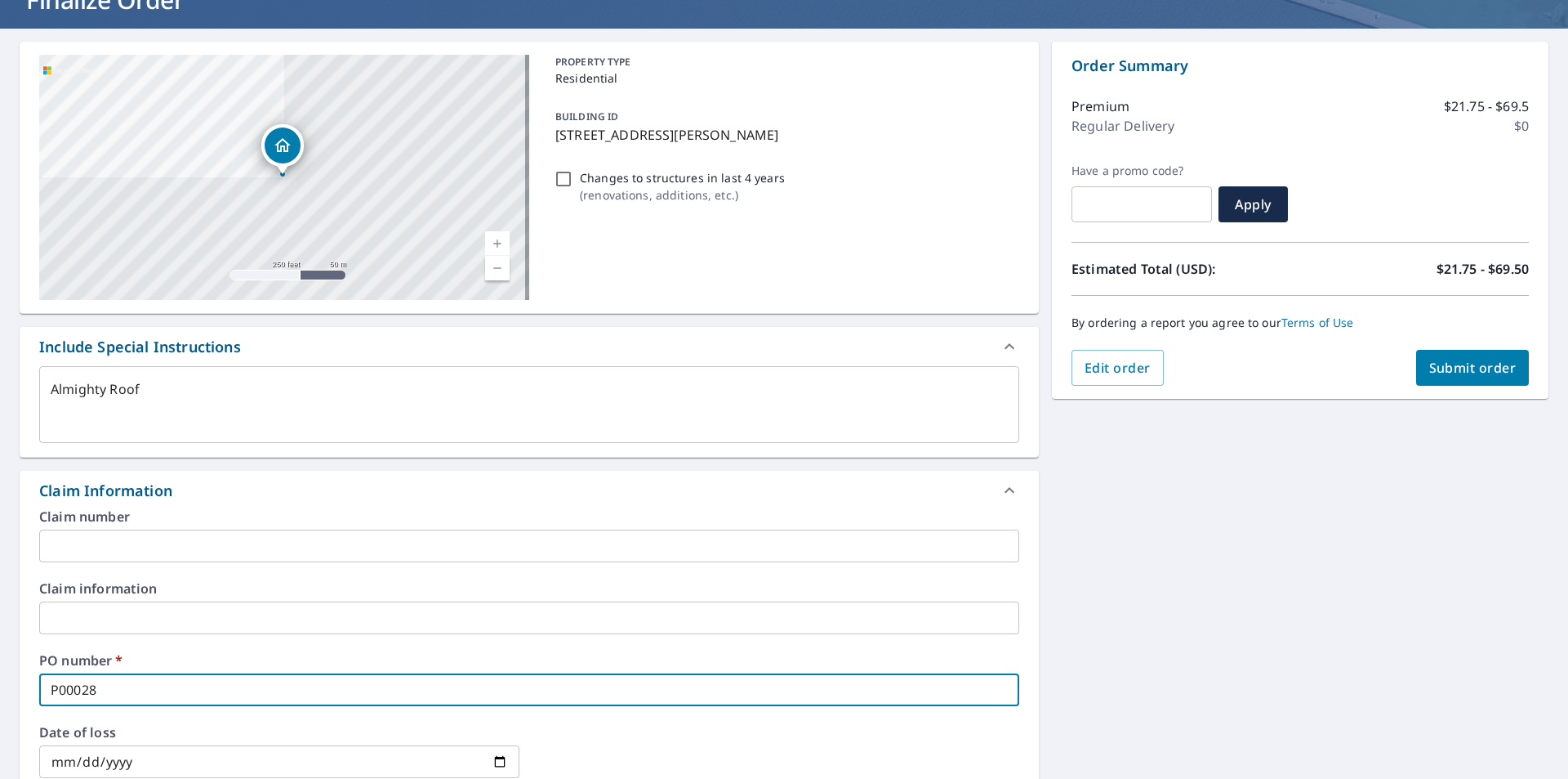
checkbox input "true"
type textarea "x"
type input "P0002857"
checkbox input "true"
type textarea "x"
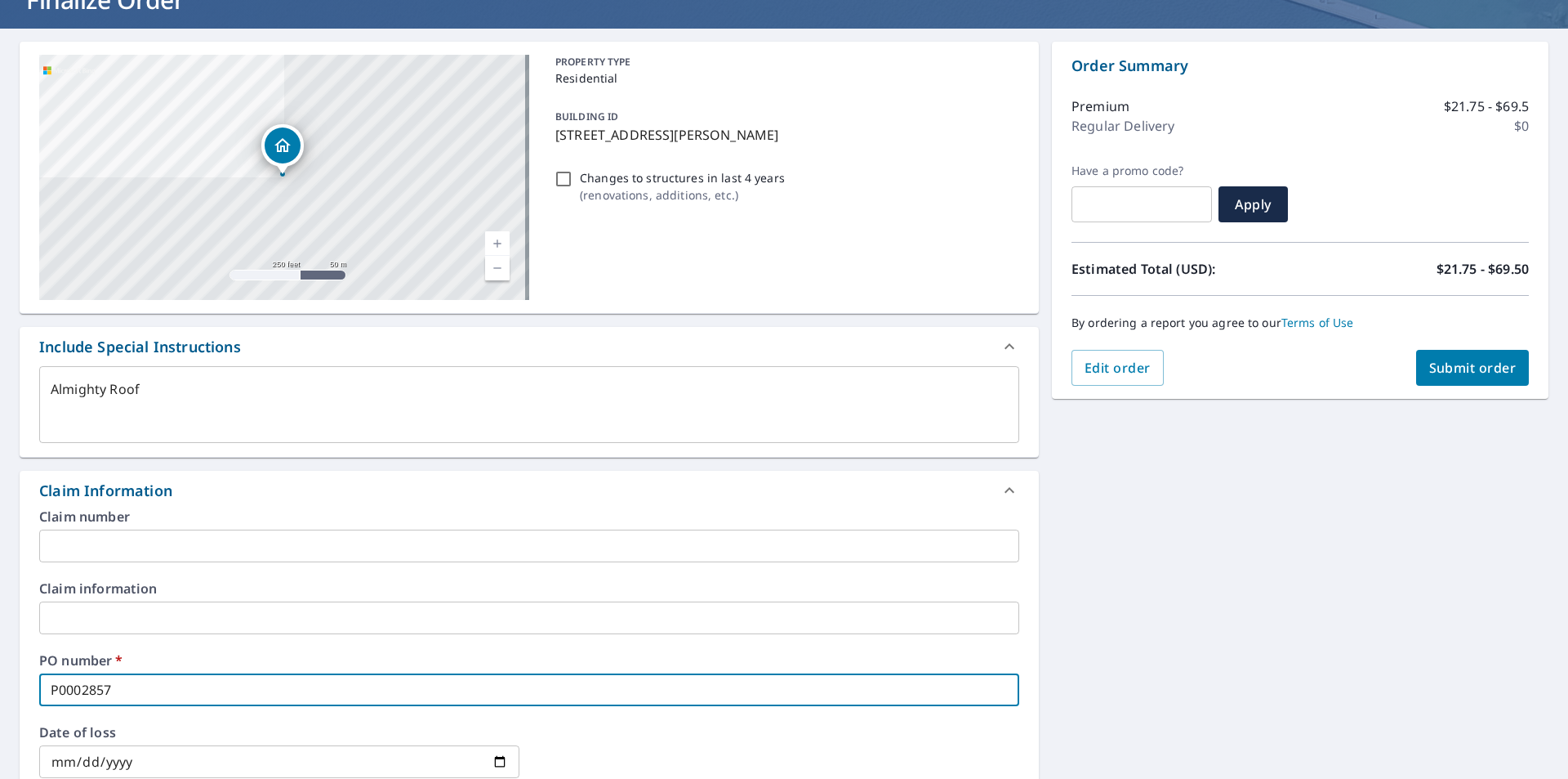
type input "P00028574"
checkbox input "true"
type textarea "x"
type input "P000285744"
checkbox input "true"
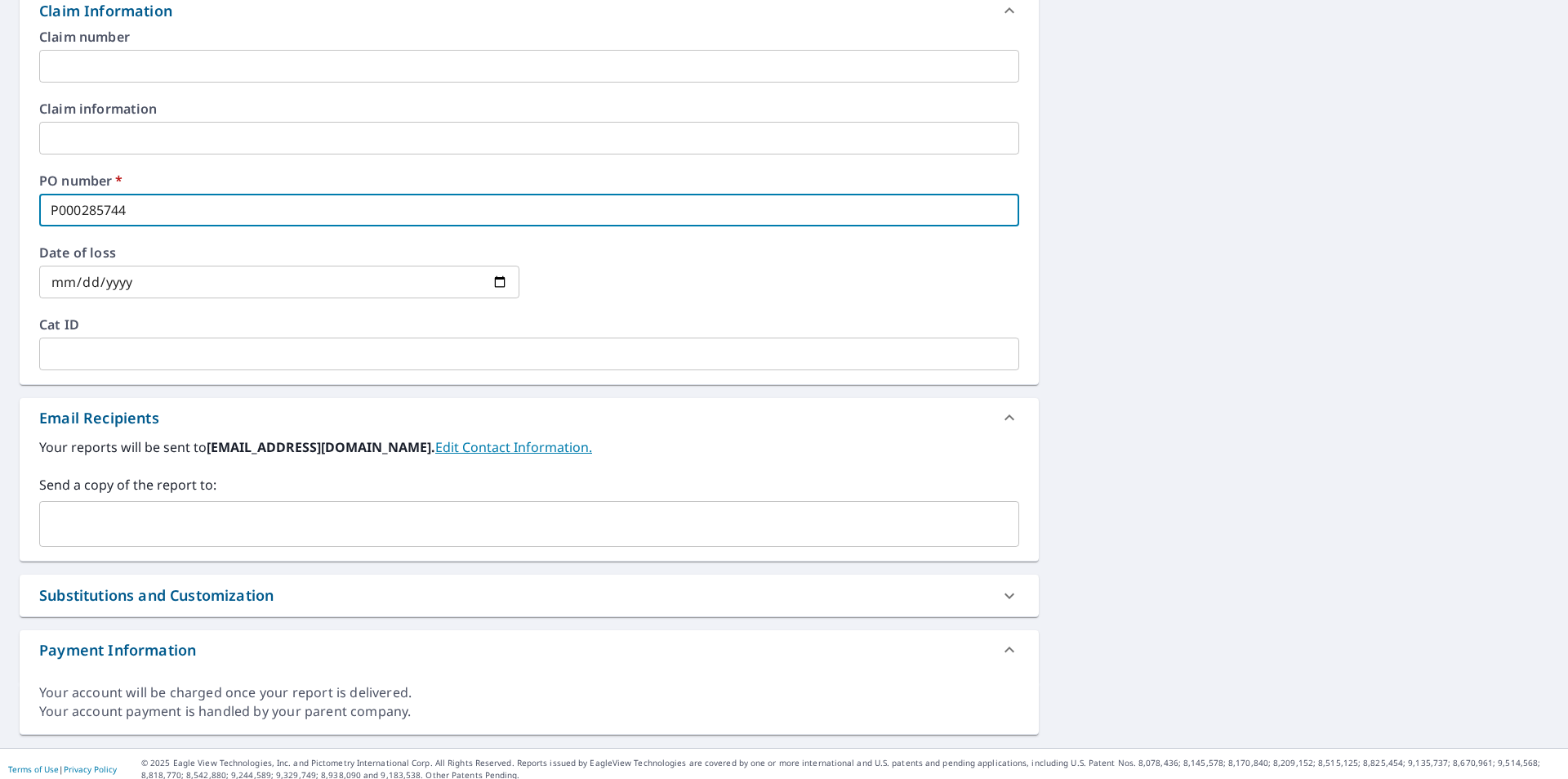
scroll to position [613, 0]
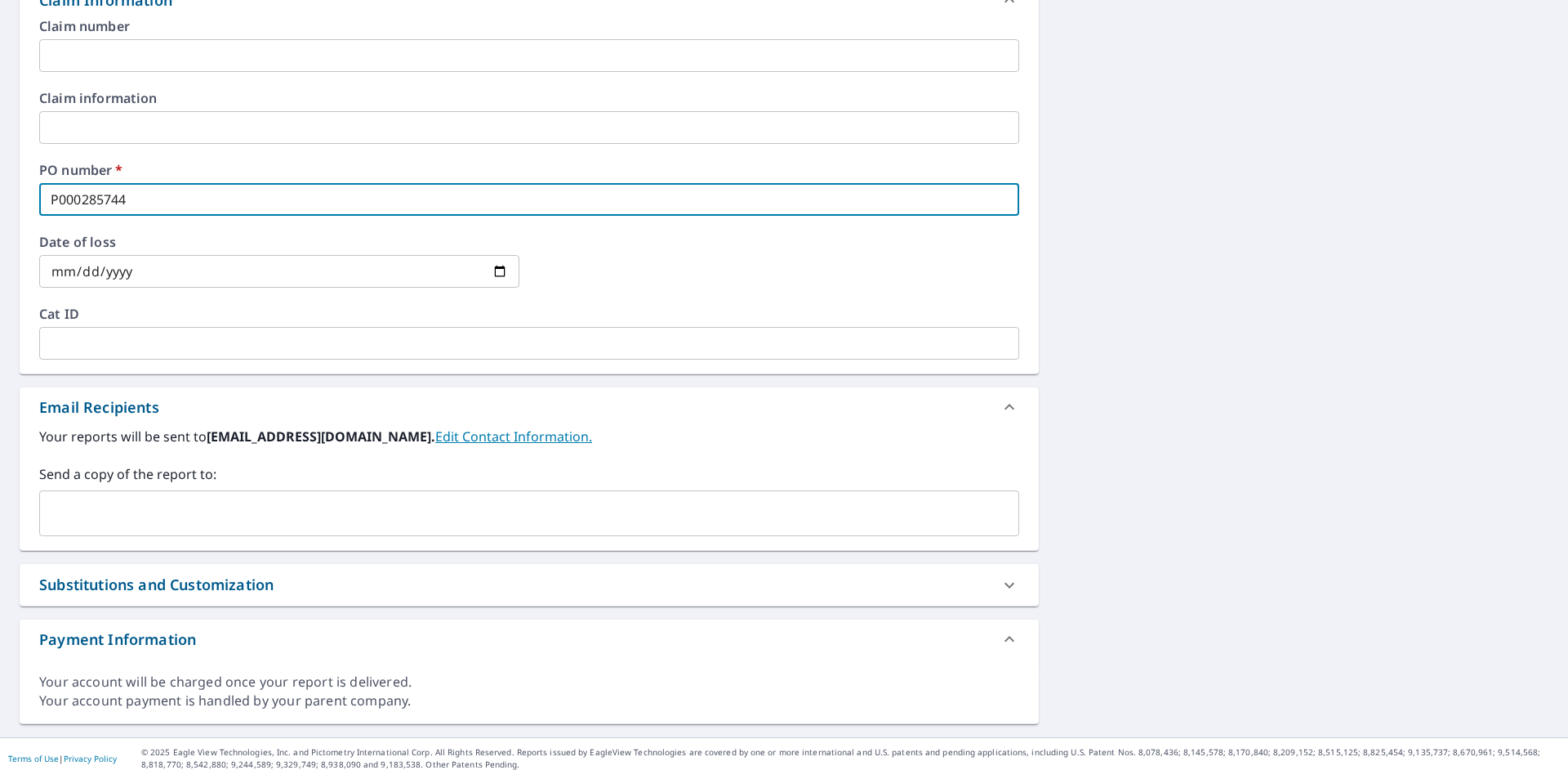
type input "P000285744"
click at [256, 525] on input "text" at bounding box center [517, 513] width 941 height 31
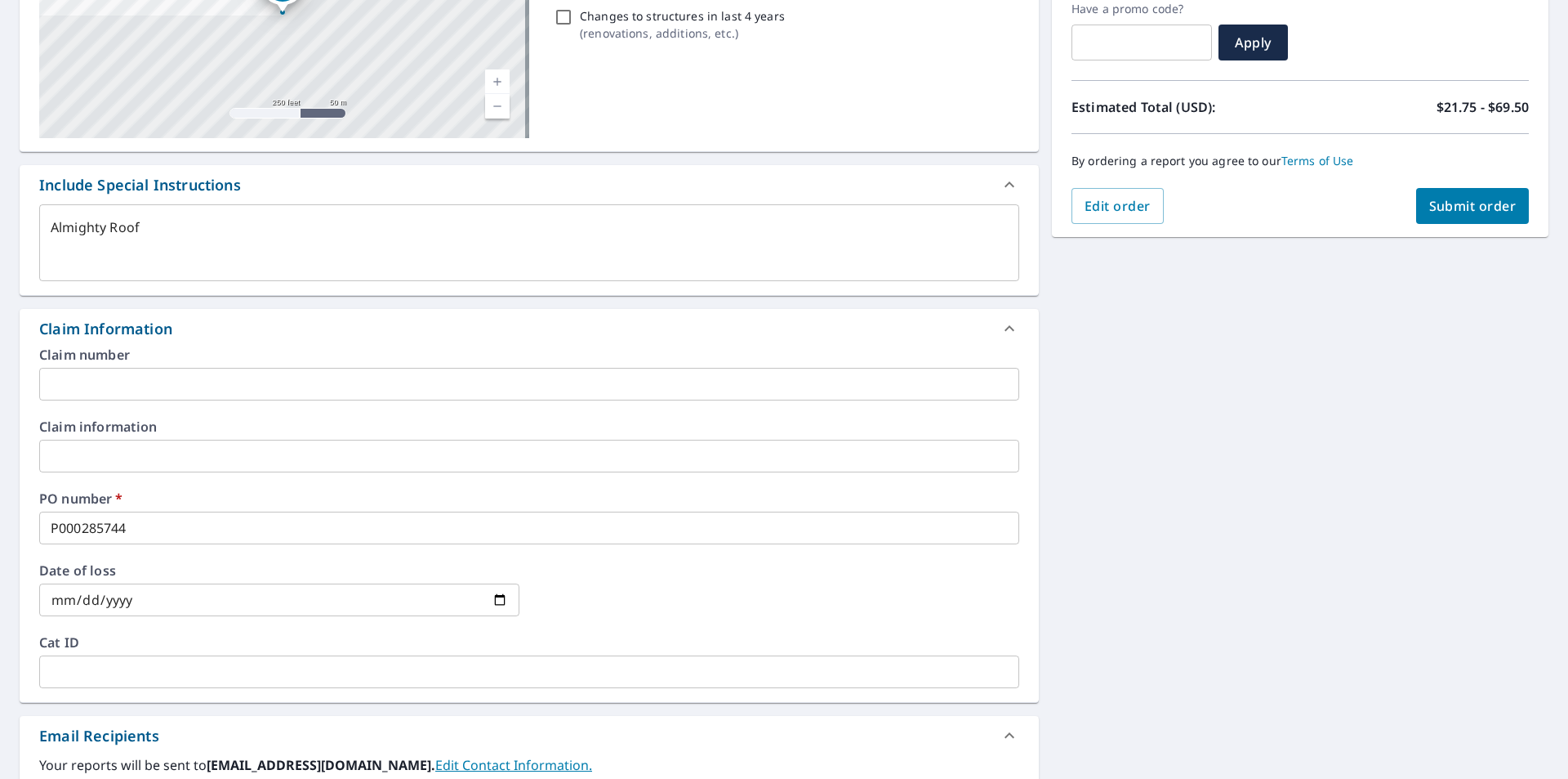
scroll to position [41, 0]
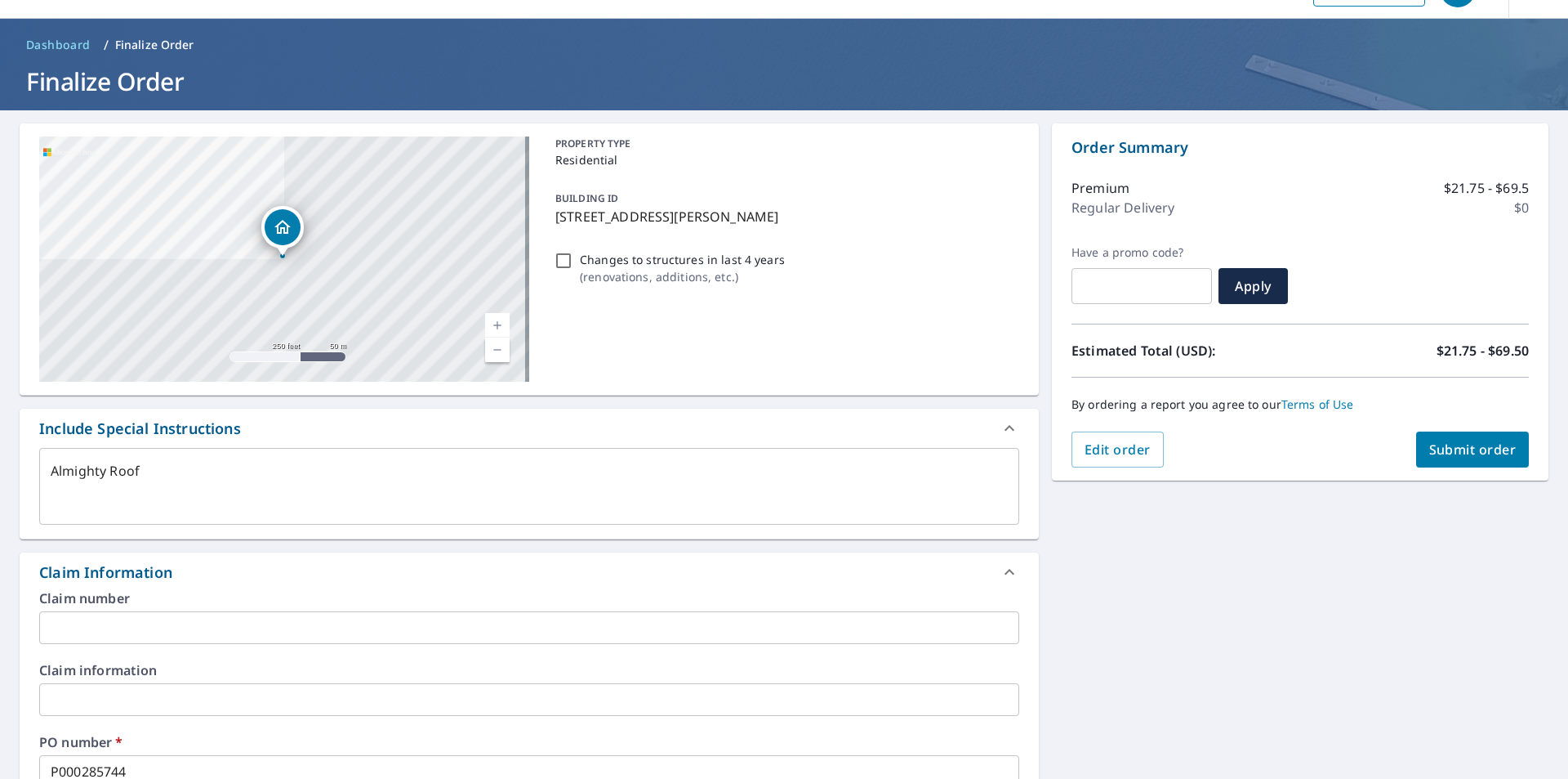
type input "hbaez@gulfeaglesupply.com"
type textarea "x"
checkbox input "true"
click at [1484, 465] on button "Submit order" at bounding box center [1473, 449] width 114 height 36
type textarea "x"
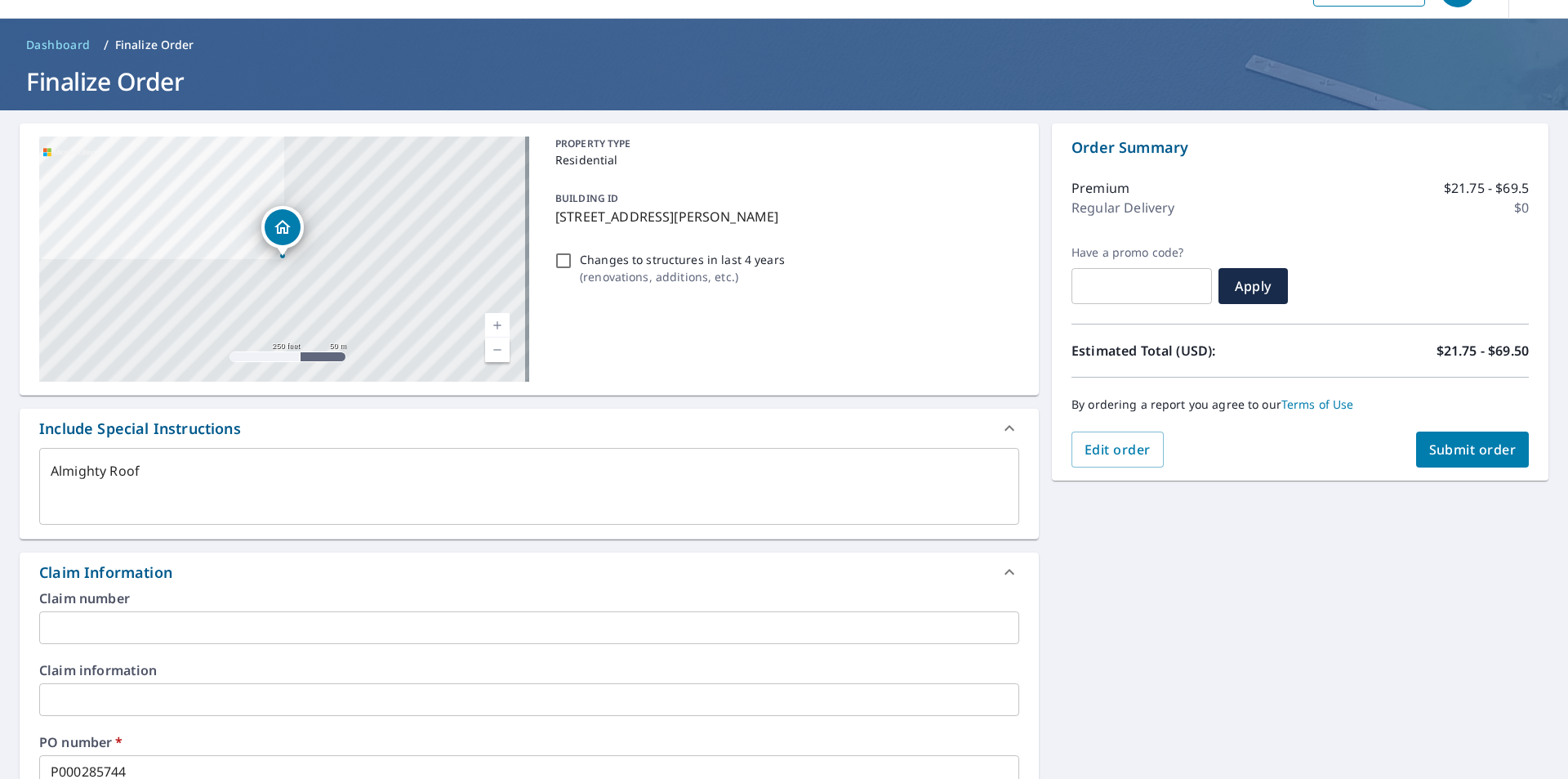
checkbox input "true"
